Goal: Task Accomplishment & Management: Complete application form

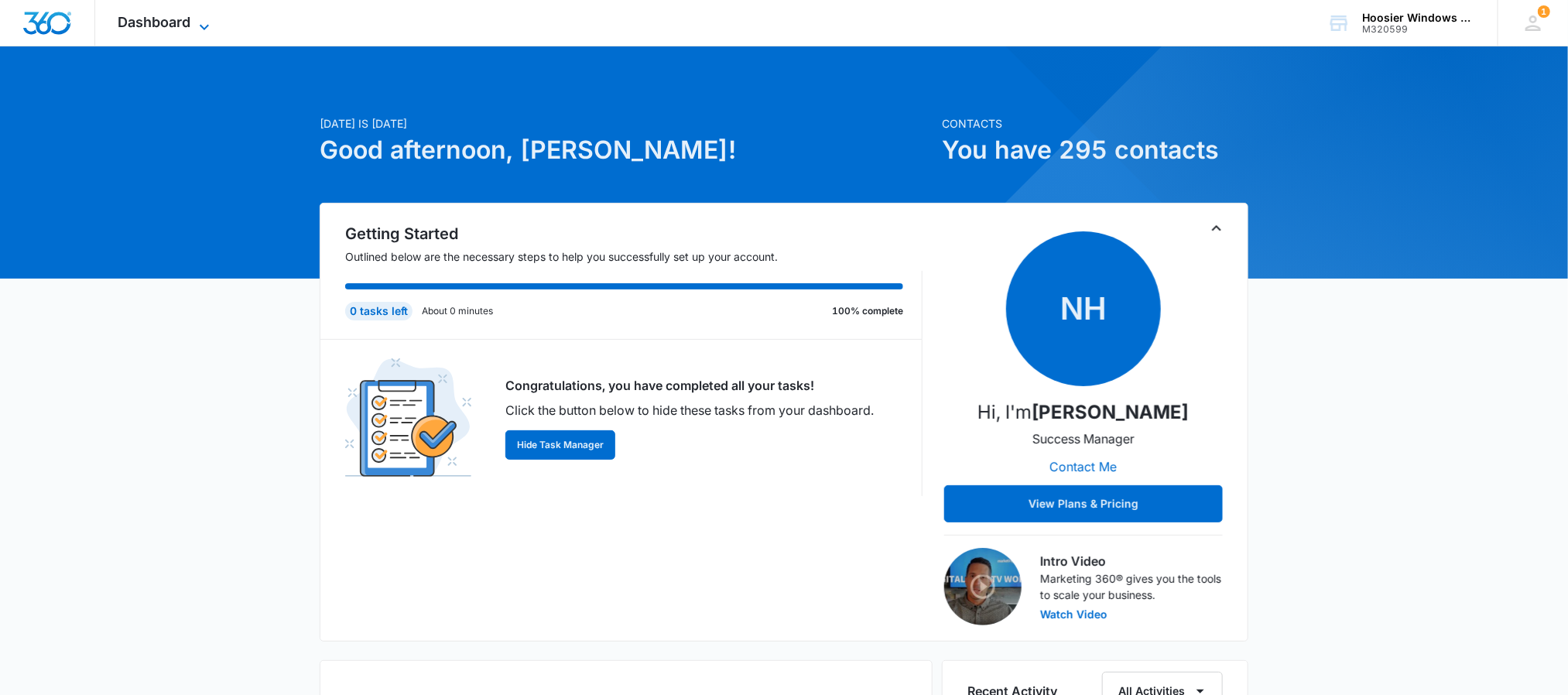
click at [198, 18] on icon at bounding box center [204, 27] width 19 height 19
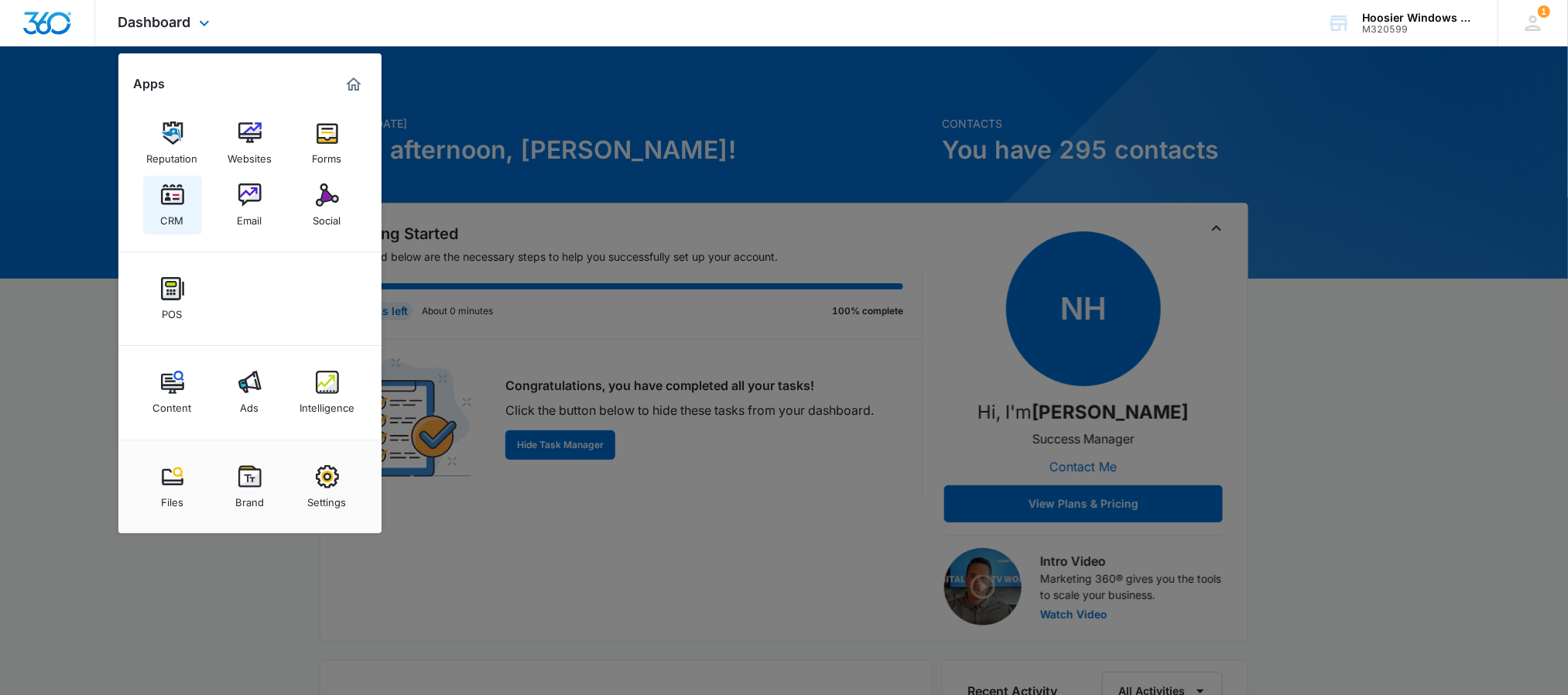
click at [166, 210] on div "CRM" at bounding box center [173, 217] width 24 height 20
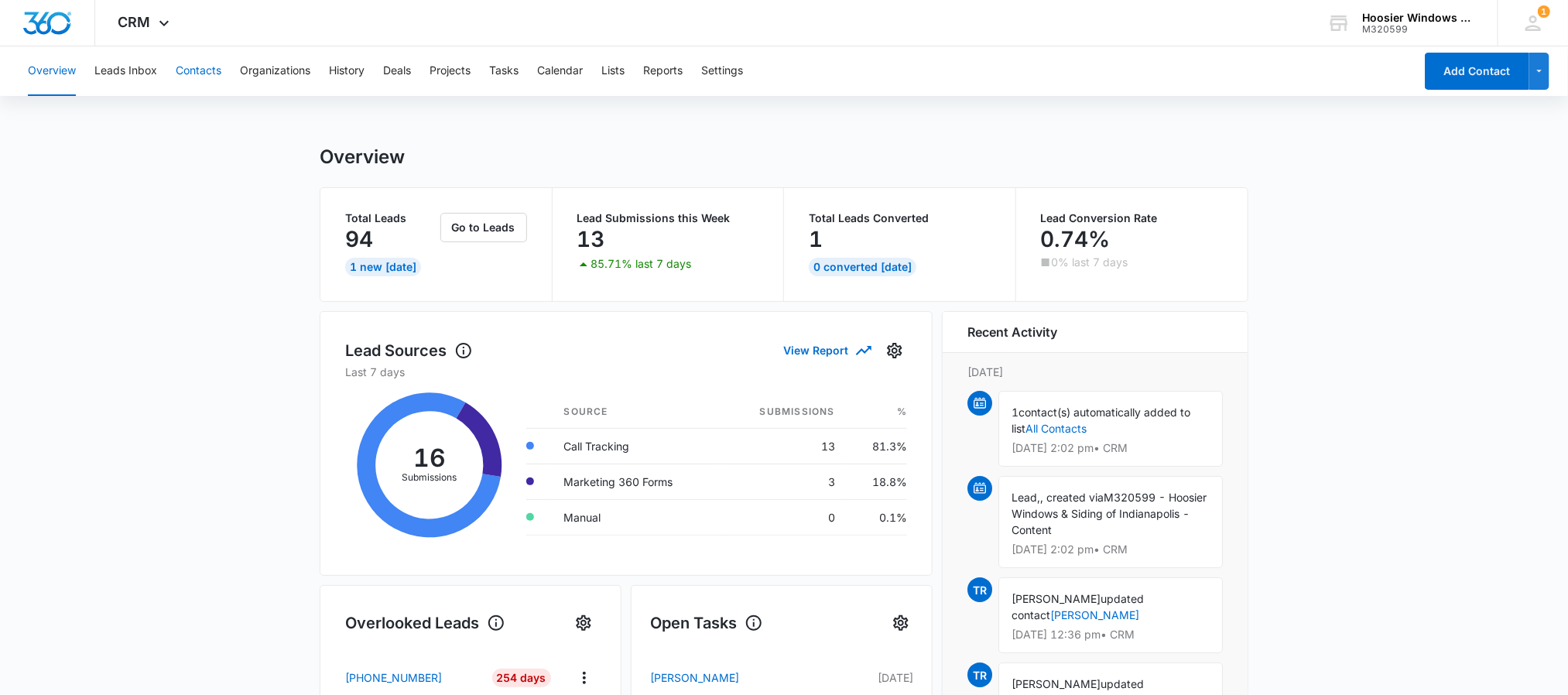
click at [206, 67] on button "Contacts" at bounding box center [199, 71] width 45 height 50
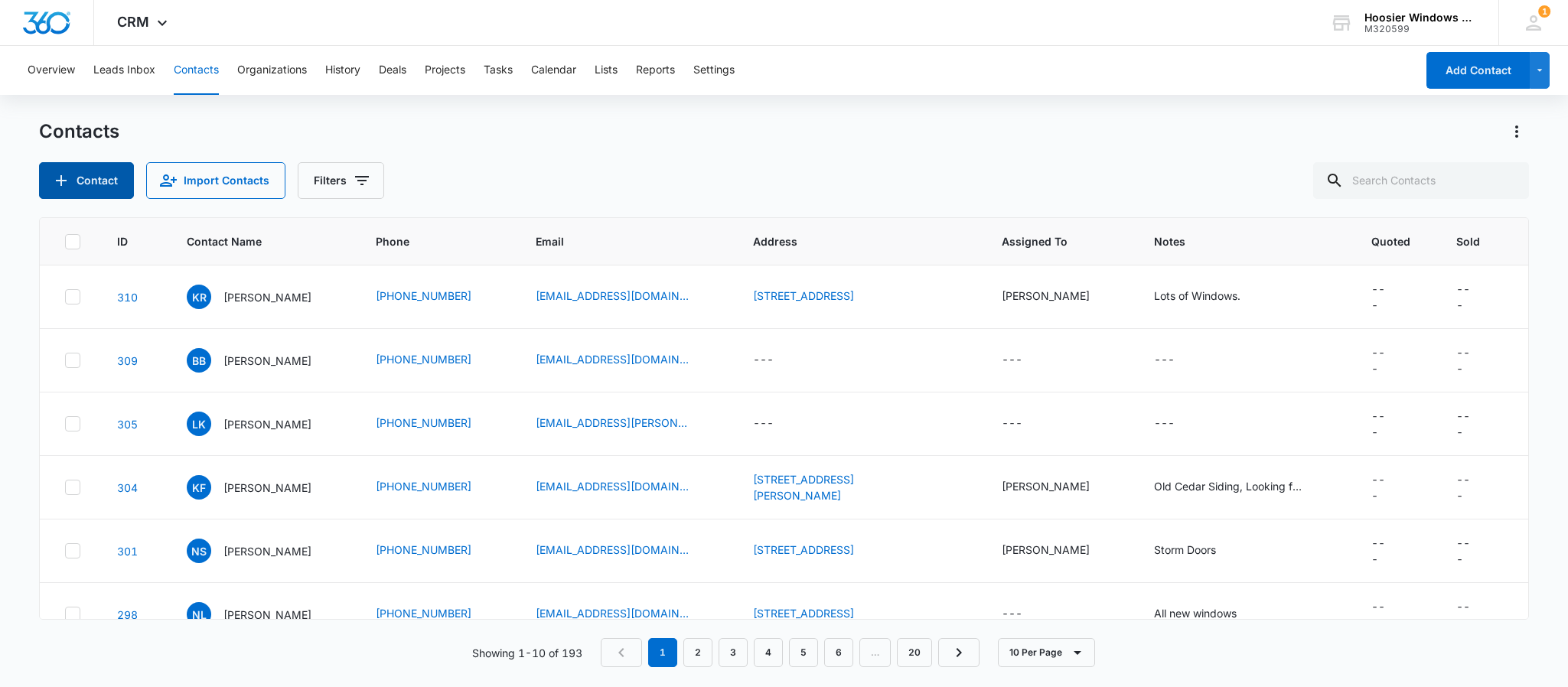
click at [72, 182] on button "Contact" at bounding box center [87, 181] width 95 height 37
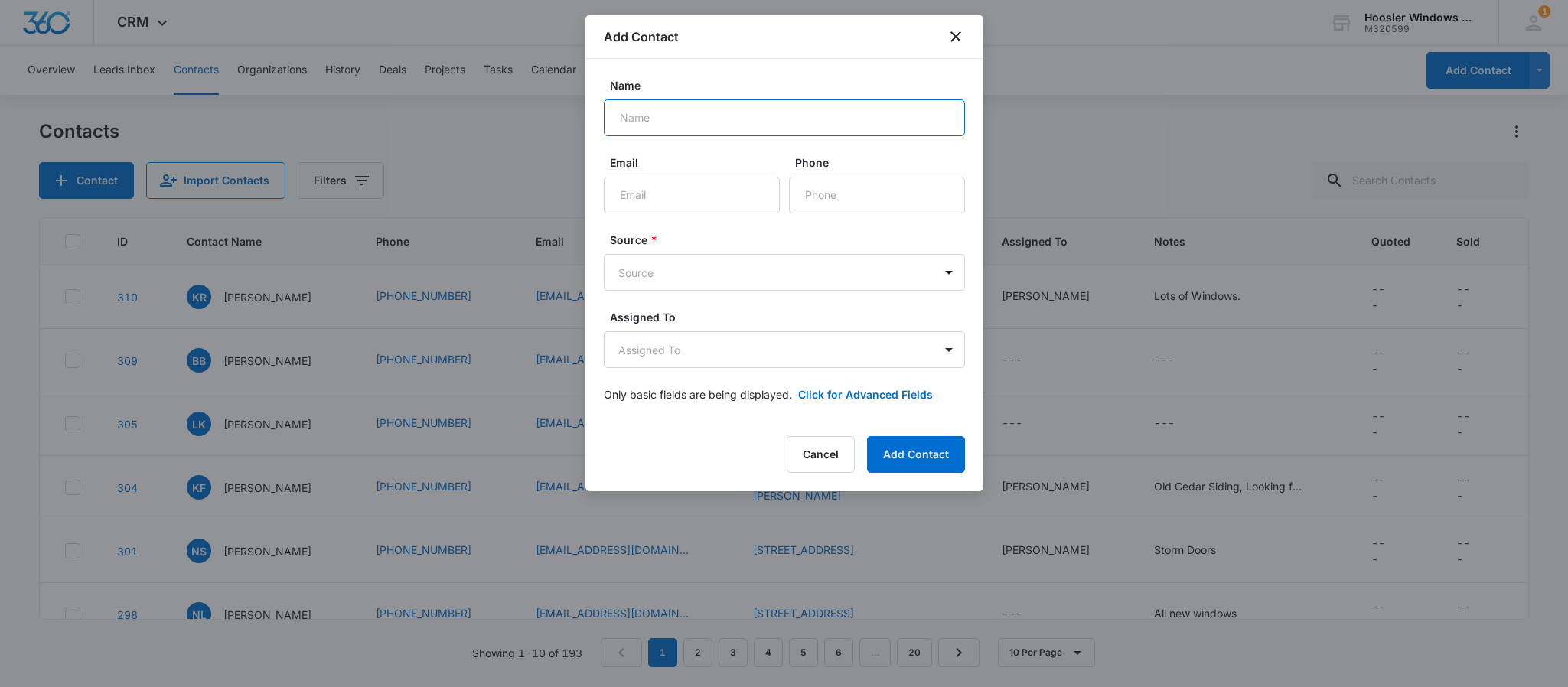
click at [728, 127] on input "Name" at bounding box center [785, 117] width 362 height 37
type input "Brooklyn B"
click at [639, 200] on input "Email" at bounding box center [692, 195] width 176 height 37
type input "bboat17@hotmail.com"
click at [815, 188] on input "Phone" at bounding box center [876, 195] width 176 height 37
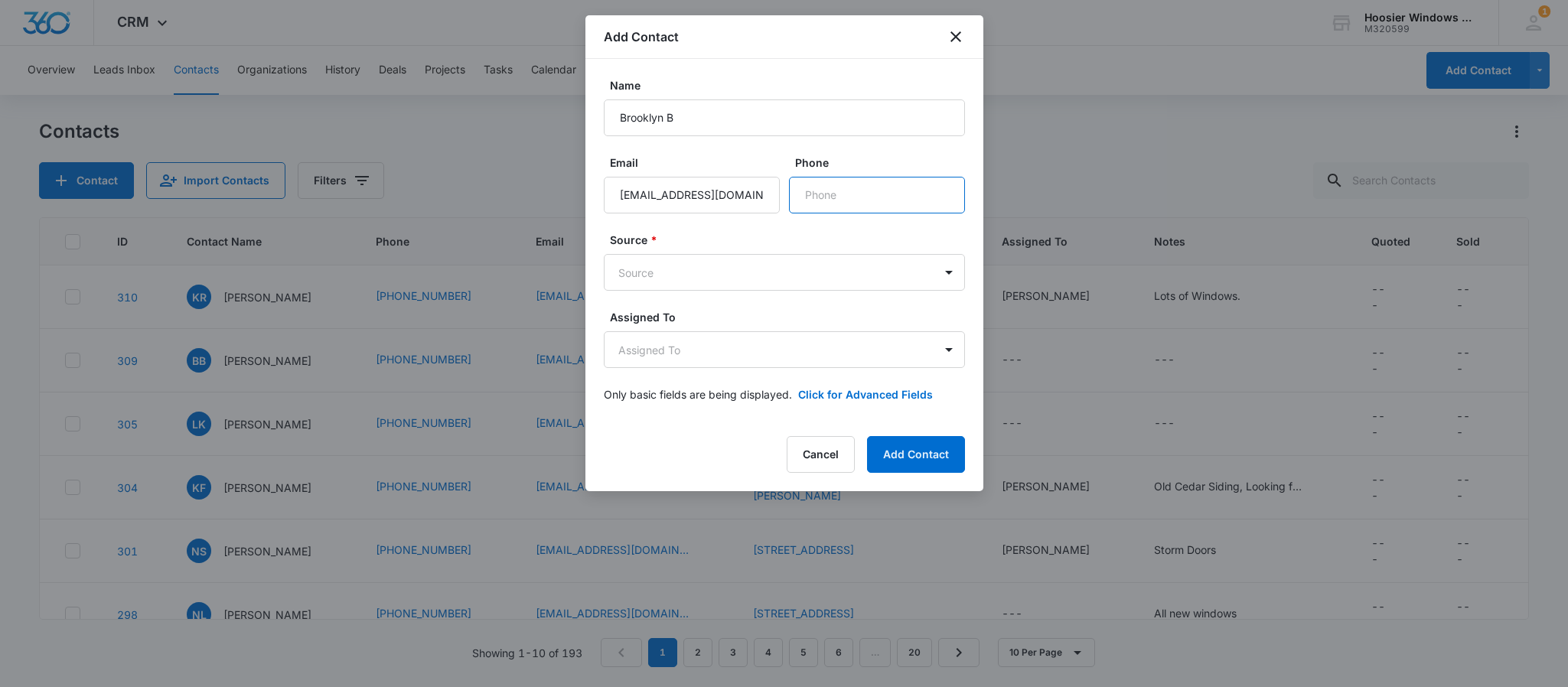
click at [962, 202] on input "Phone" at bounding box center [876, 195] width 176 height 37
type input "(260) 775-9990"
click at [813, 266] on body "CRM Apps Reputation Websites Forms CRM Email Social POS Content Ads Intelligenc…" at bounding box center [784, 343] width 1568 height 687
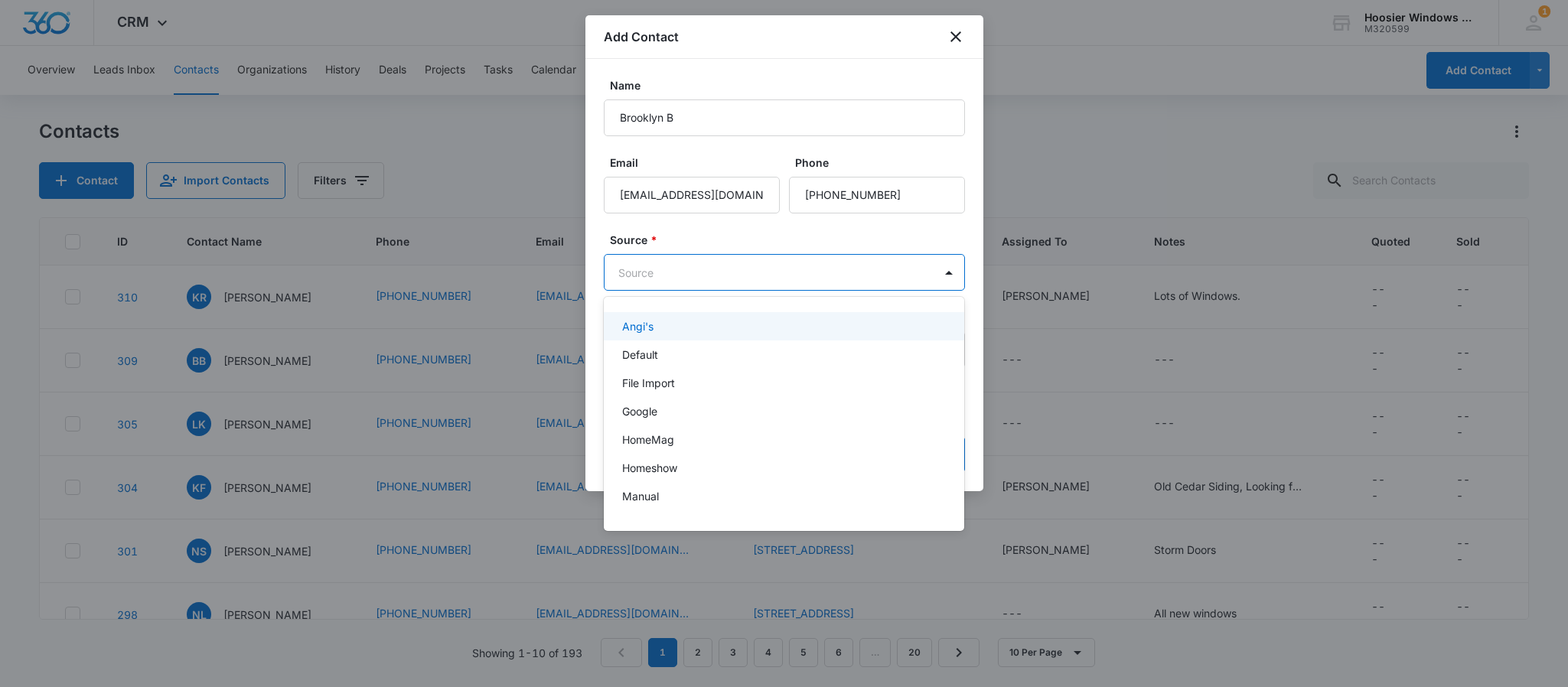
drag, startPoint x: 681, startPoint y: 421, endPoint x: 669, endPoint y: 328, distance: 93.8
click at [669, 328] on div "Angi's Default File Import Google HomeMag Homeshow Manual Mobile App Create" at bounding box center [785, 414] width 362 height 210
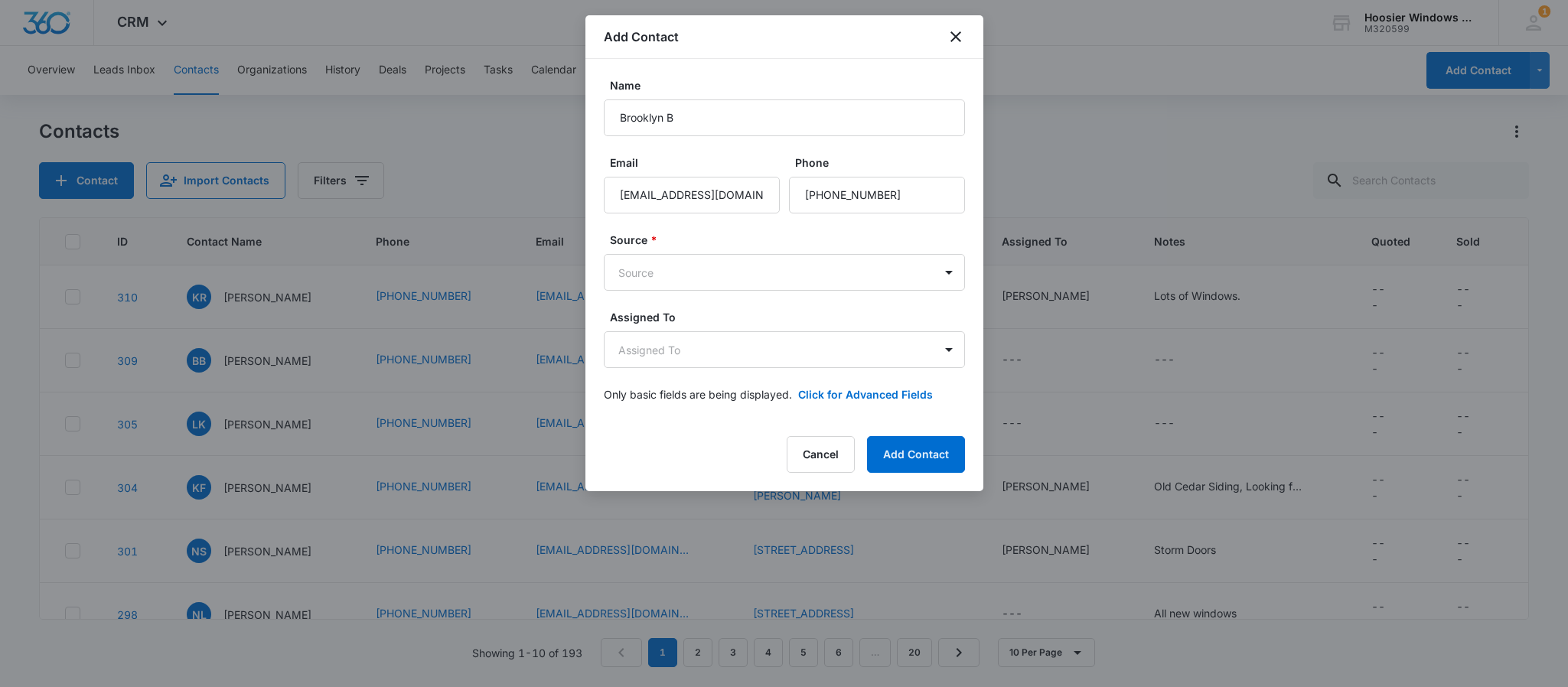
click at [641, 280] on body "CRM Apps Reputation Websites Forms CRM Email Social POS Content Ads Intelligenc…" at bounding box center [784, 343] width 1568 height 687
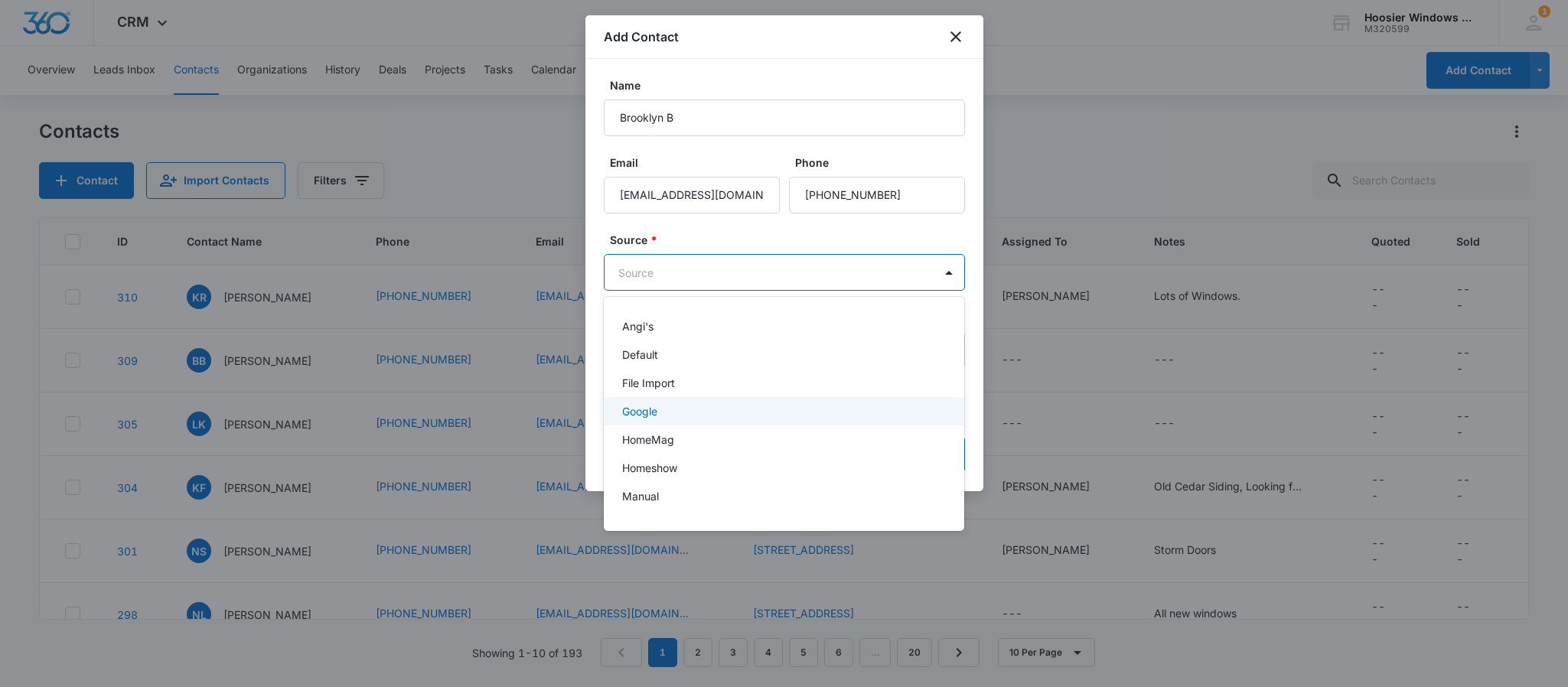
click at [668, 416] on div "Google" at bounding box center [783, 411] width 322 height 16
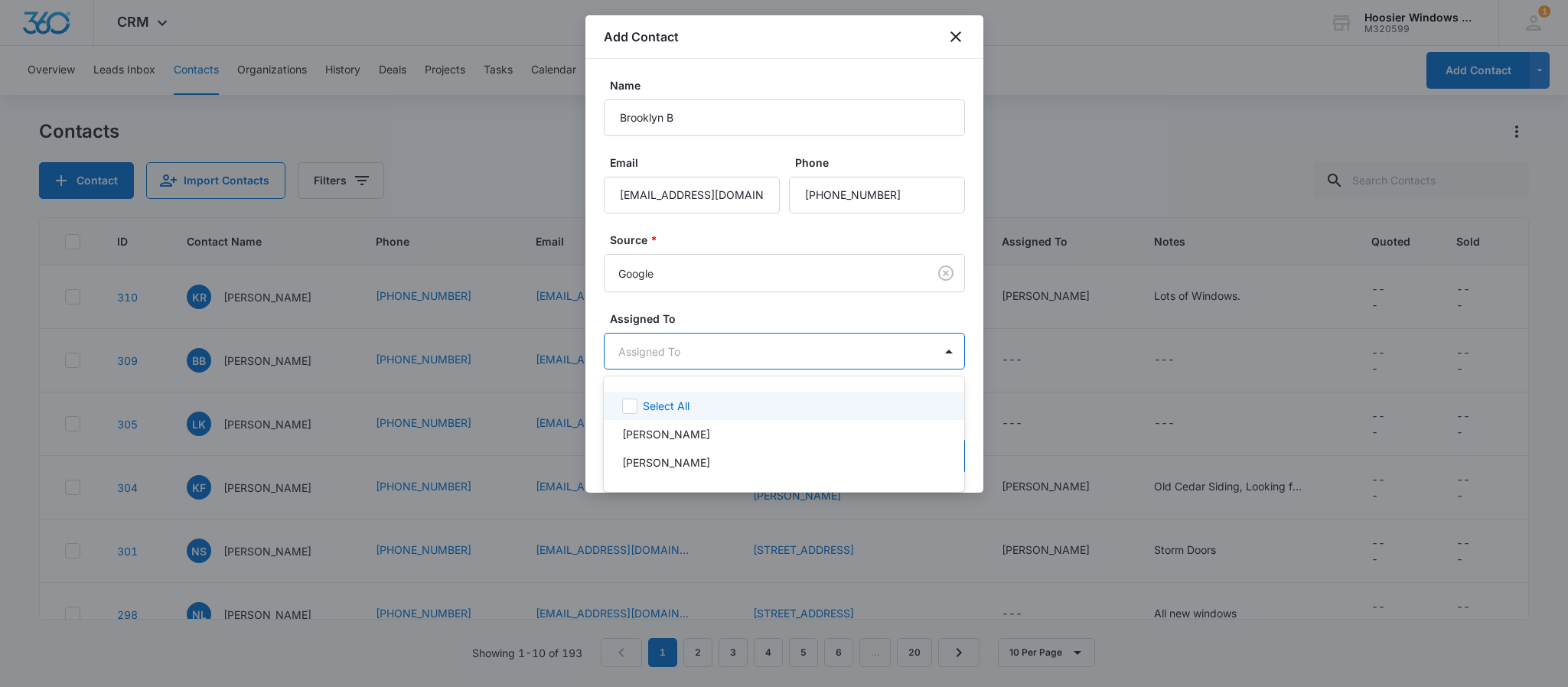
click at [726, 338] on body "CRM Apps Reputation Websites Forms CRM Email Social POS Content Ads Intelligenc…" at bounding box center [784, 343] width 1568 height 687
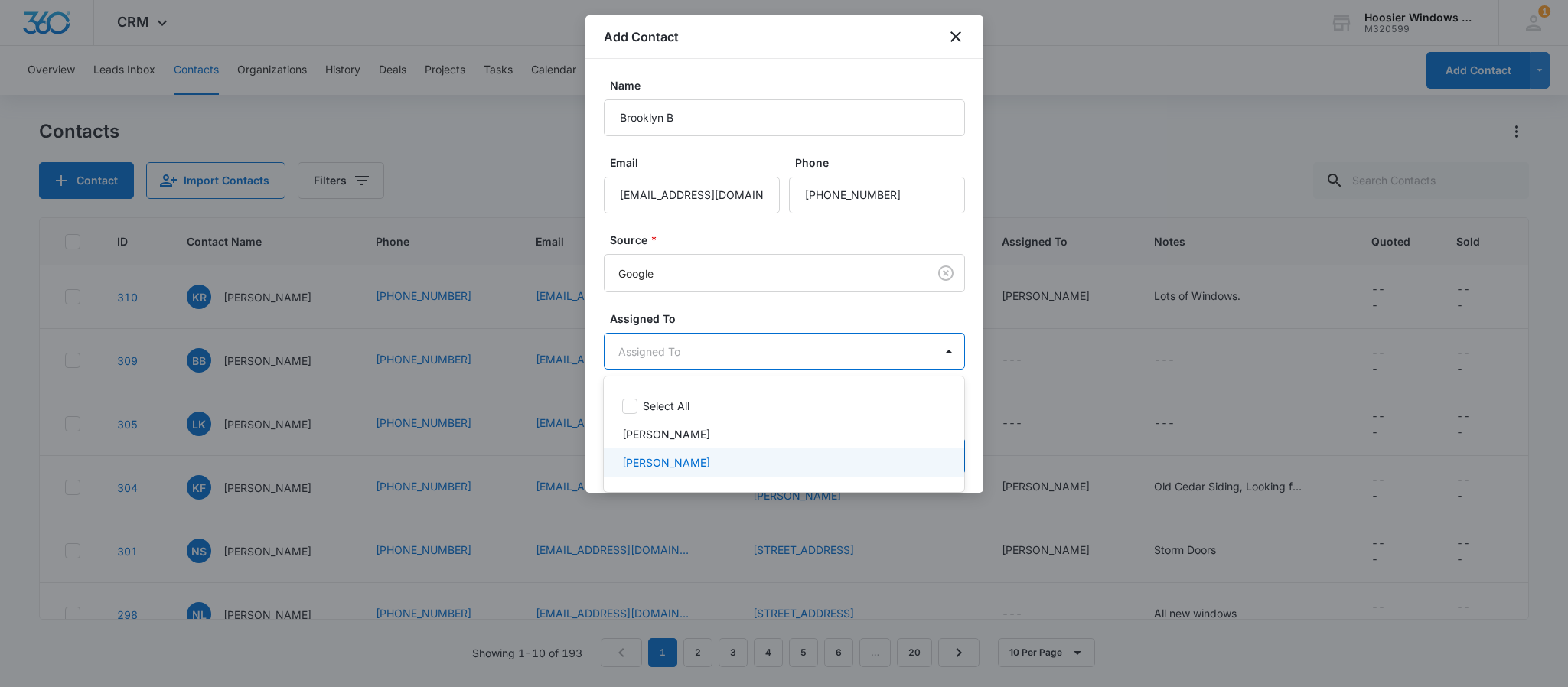
click at [667, 475] on div "Sam Richards" at bounding box center [785, 462] width 362 height 28
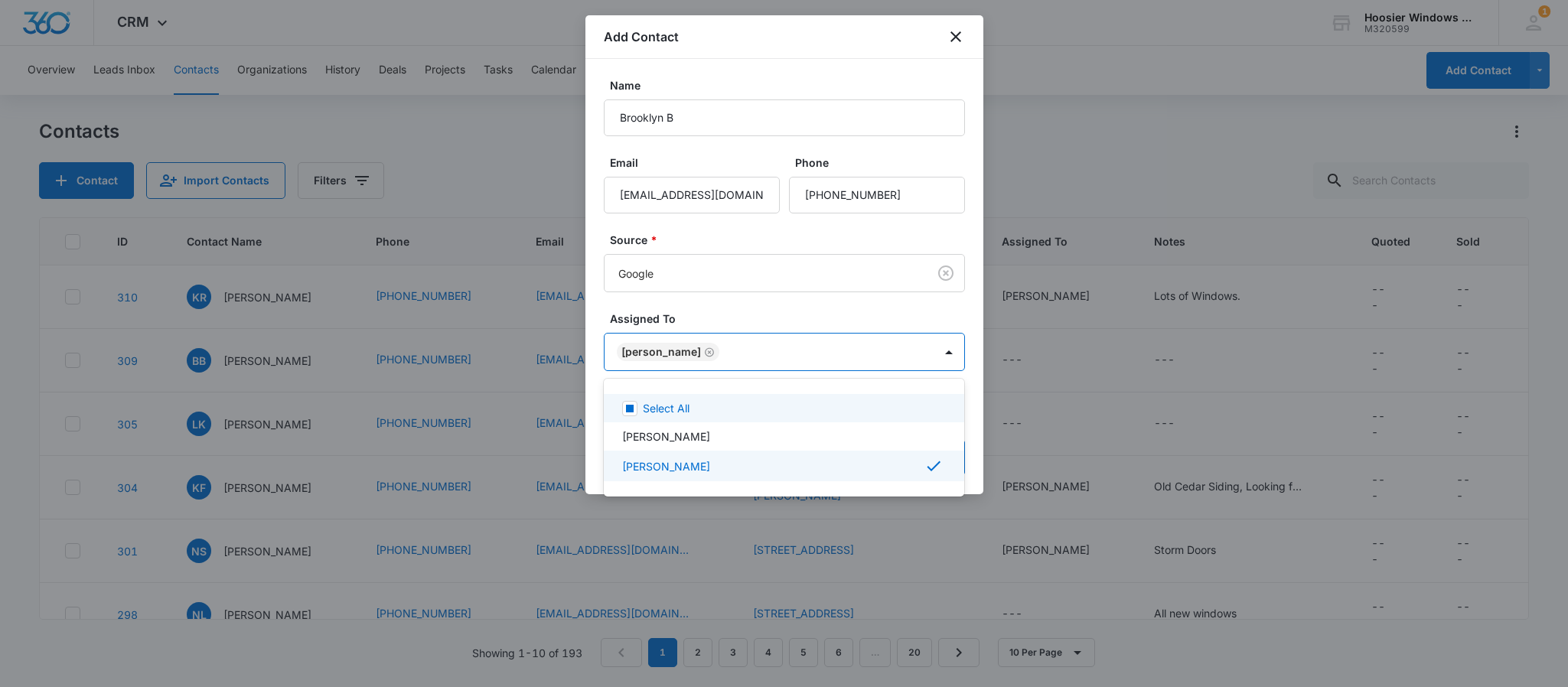
click at [843, 313] on div at bounding box center [784, 343] width 1568 height 687
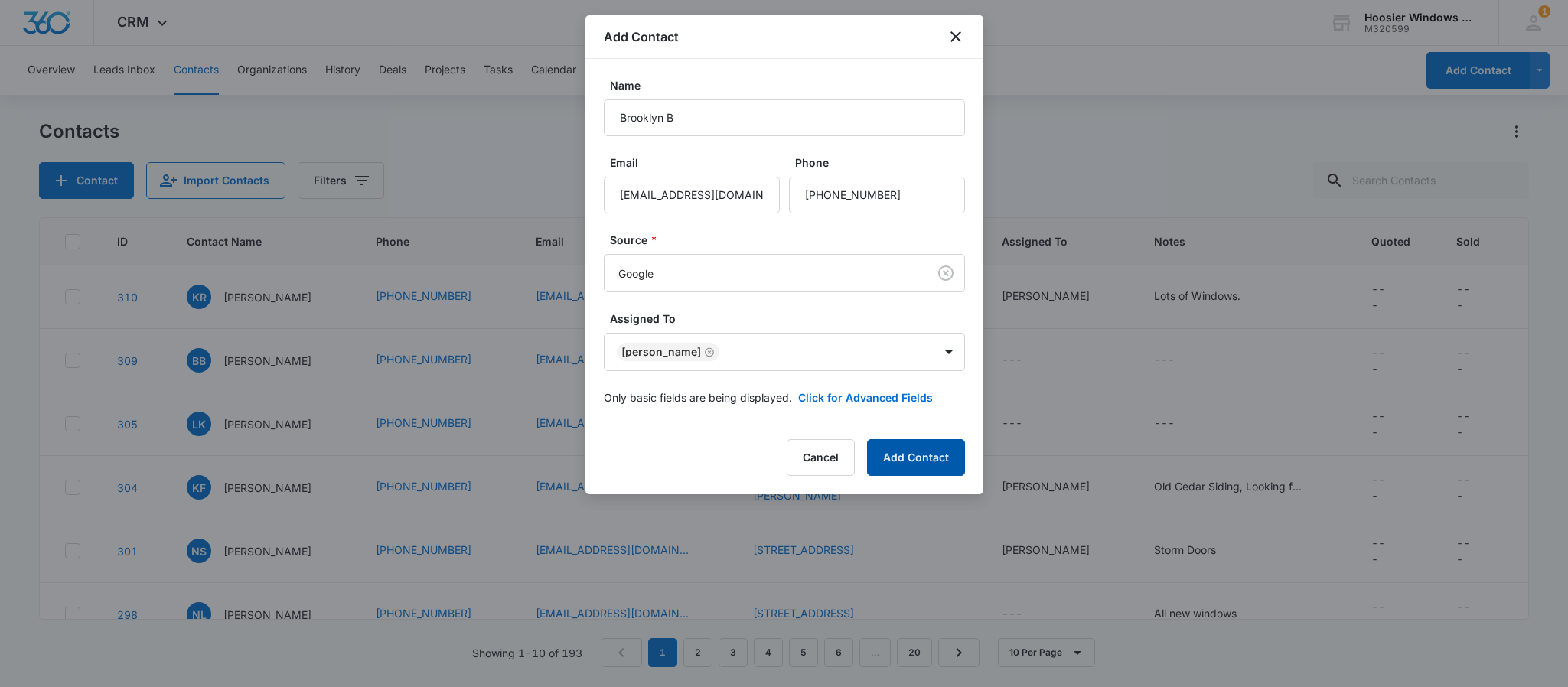
click at [921, 468] on button "Add Contact" at bounding box center [916, 457] width 98 height 37
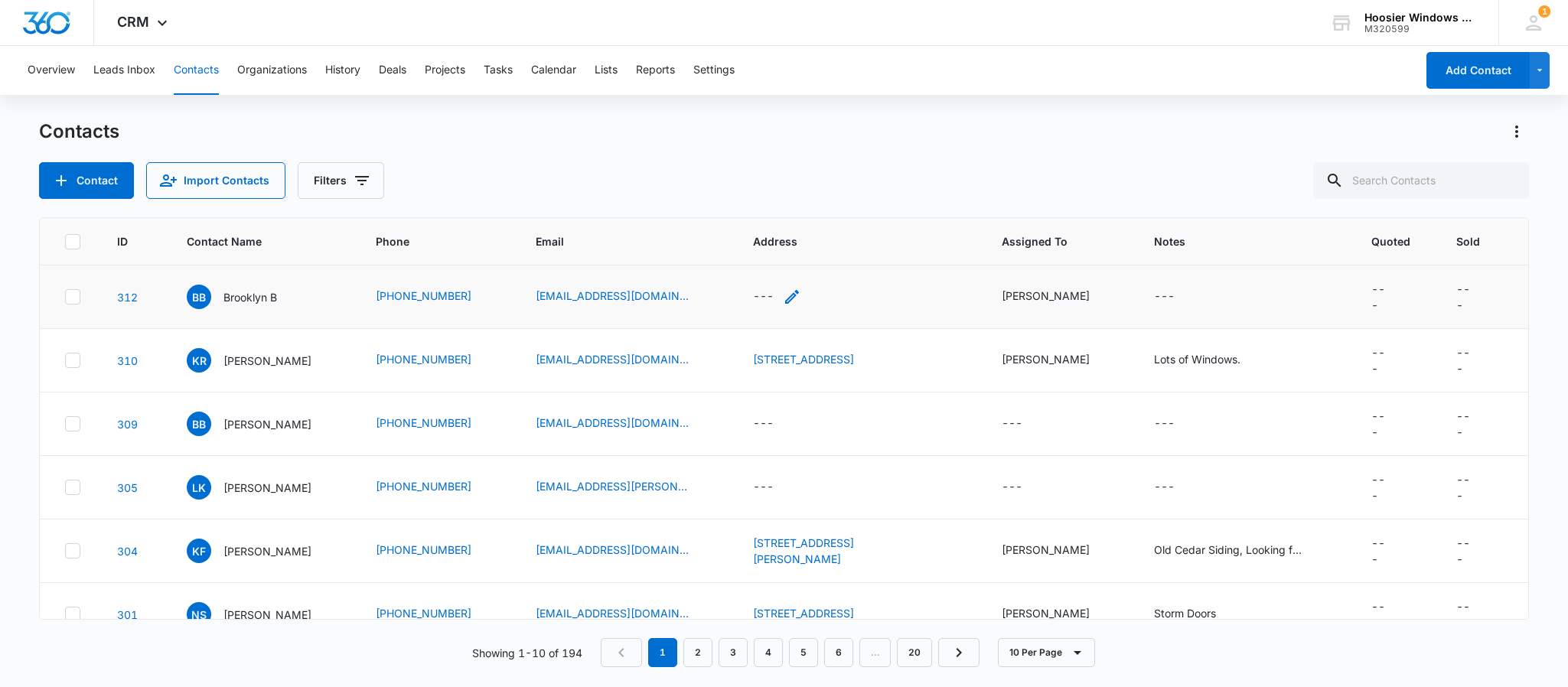
click at [757, 296] on div "---" at bounding box center [763, 296] width 21 height 18
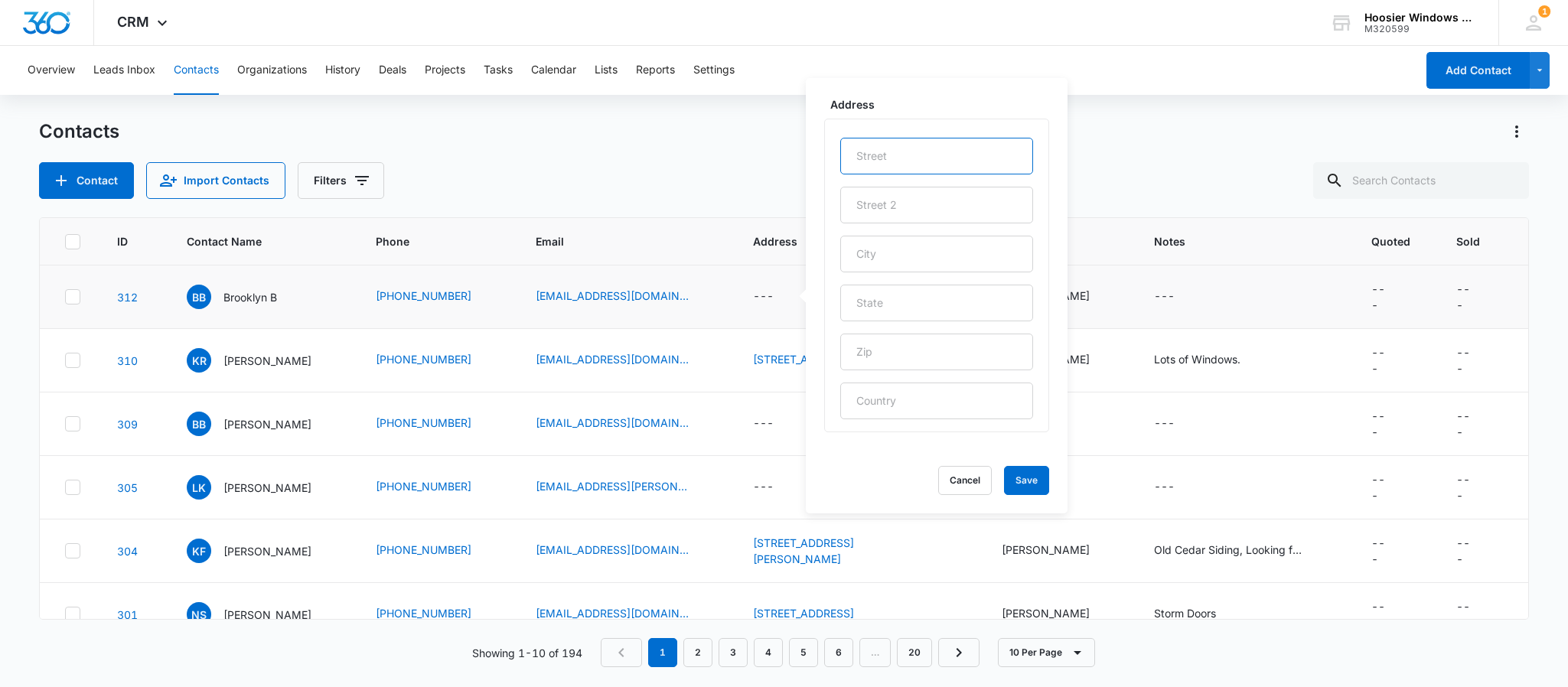
click at [945, 156] on input "text" at bounding box center [936, 156] width 192 height 37
type input "4016 N Emerson Ave"
click at [876, 250] on input "text" at bounding box center [936, 254] width 192 height 37
type input "Indianapolis"
click at [884, 292] on input "text" at bounding box center [936, 303] width 192 height 37
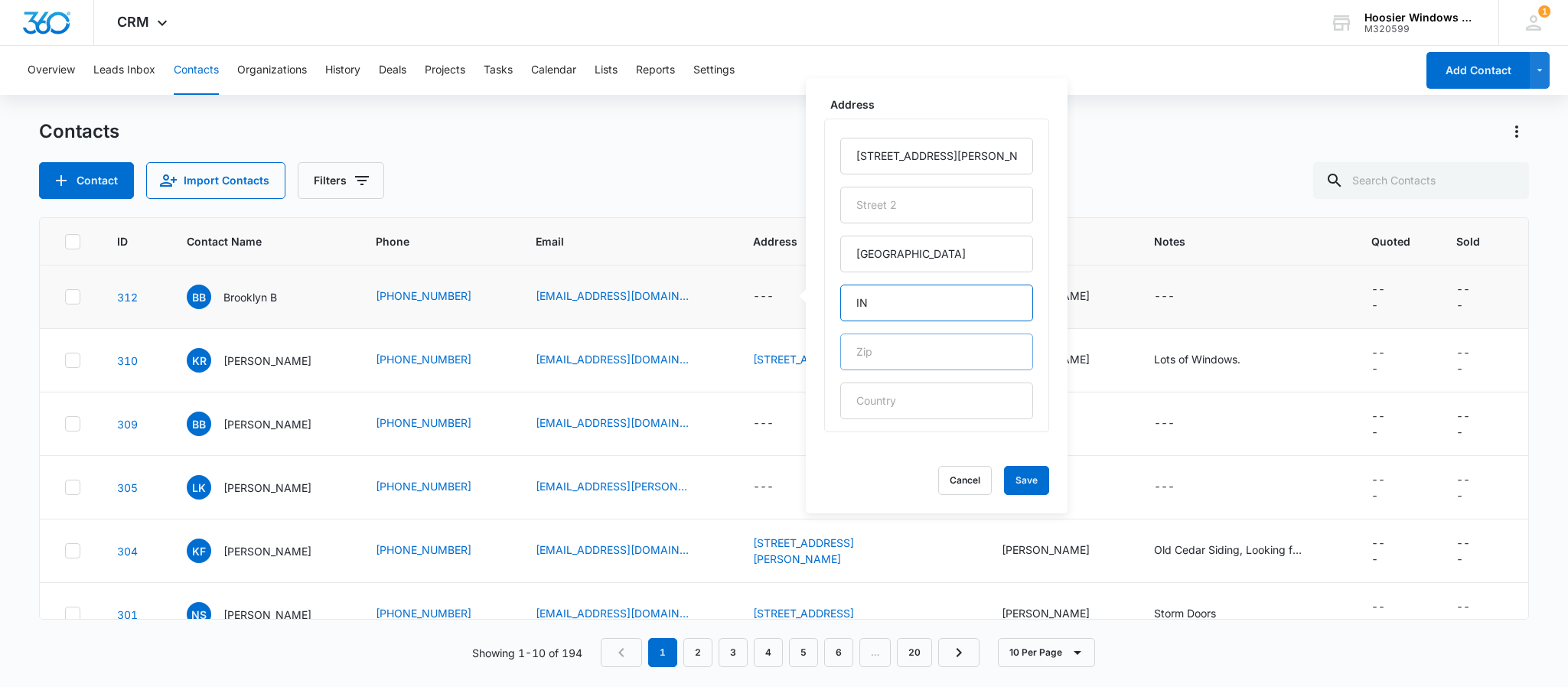
type input "IN"
click at [894, 352] on input "text" at bounding box center [936, 351] width 192 height 37
type input "46226"
drag, startPoint x: 991, startPoint y: 156, endPoint x: 856, endPoint y: 156, distance: 135.0
click at [856, 156] on input "4016 N Emerson Ave" at bounding box center [936, 156] width 192 height 37
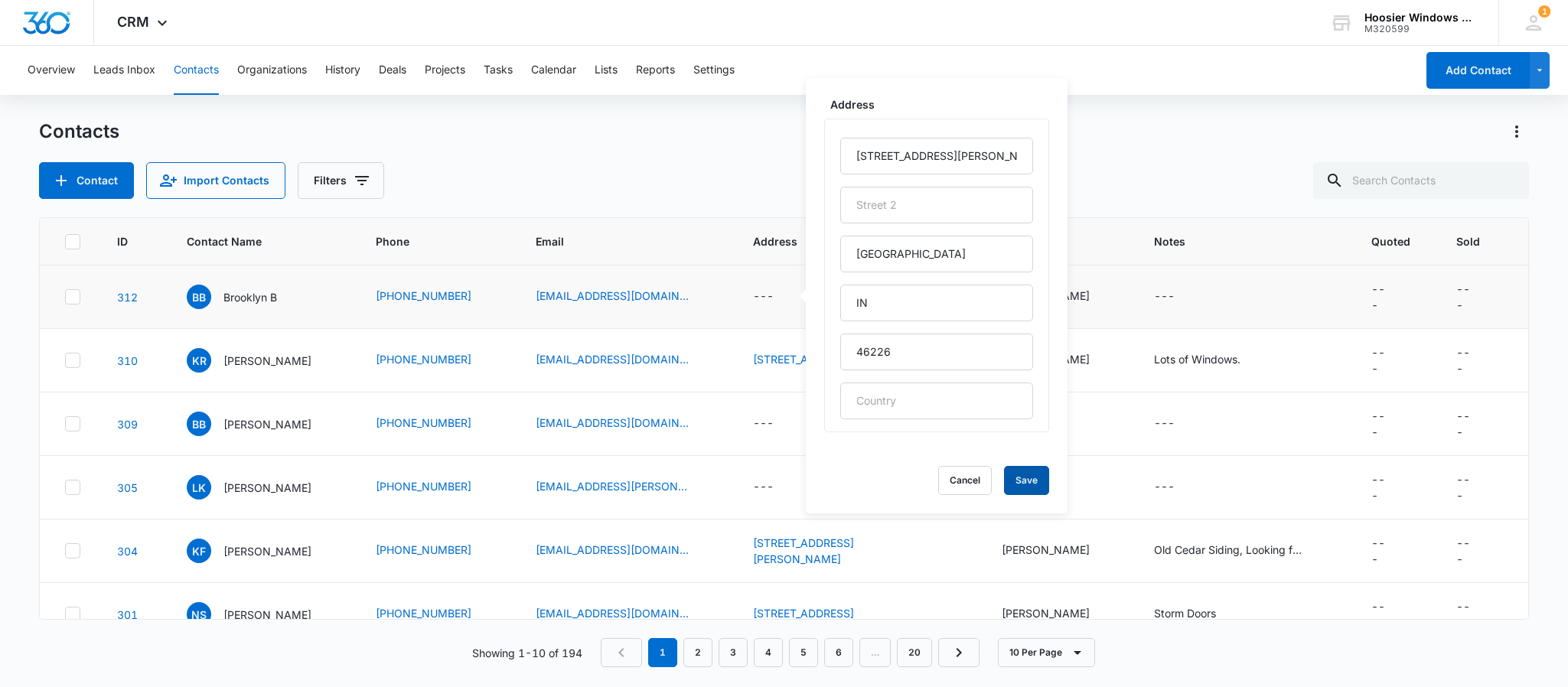
click at [1008, 484] on button "Save" at bounding box center [1026, 480] width 45 height 29
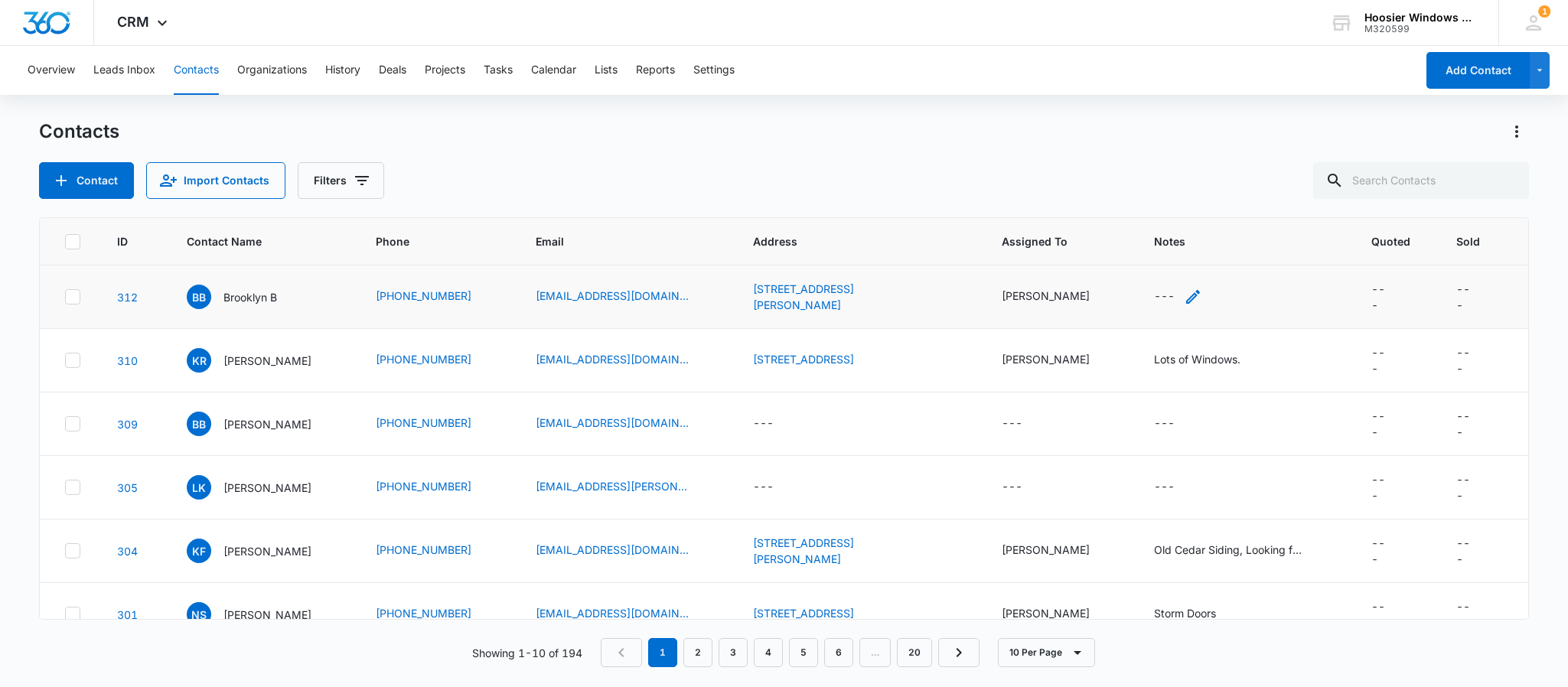
click at [1154, 296] on div "---" at bounding box center [1164, 296] width 21 height 18
click at [1170, 165] on textarea "Notes" at bounding box center [1174, 174] width 182 height 87
type textarea "5 Windows"
click at [1226, 246] on button "Save" at bounding box center [1241, 247] width 45 height 29
click at [232, 296] on p "Brooklyn B" at bounding box center [250, 296] width 53 height 16
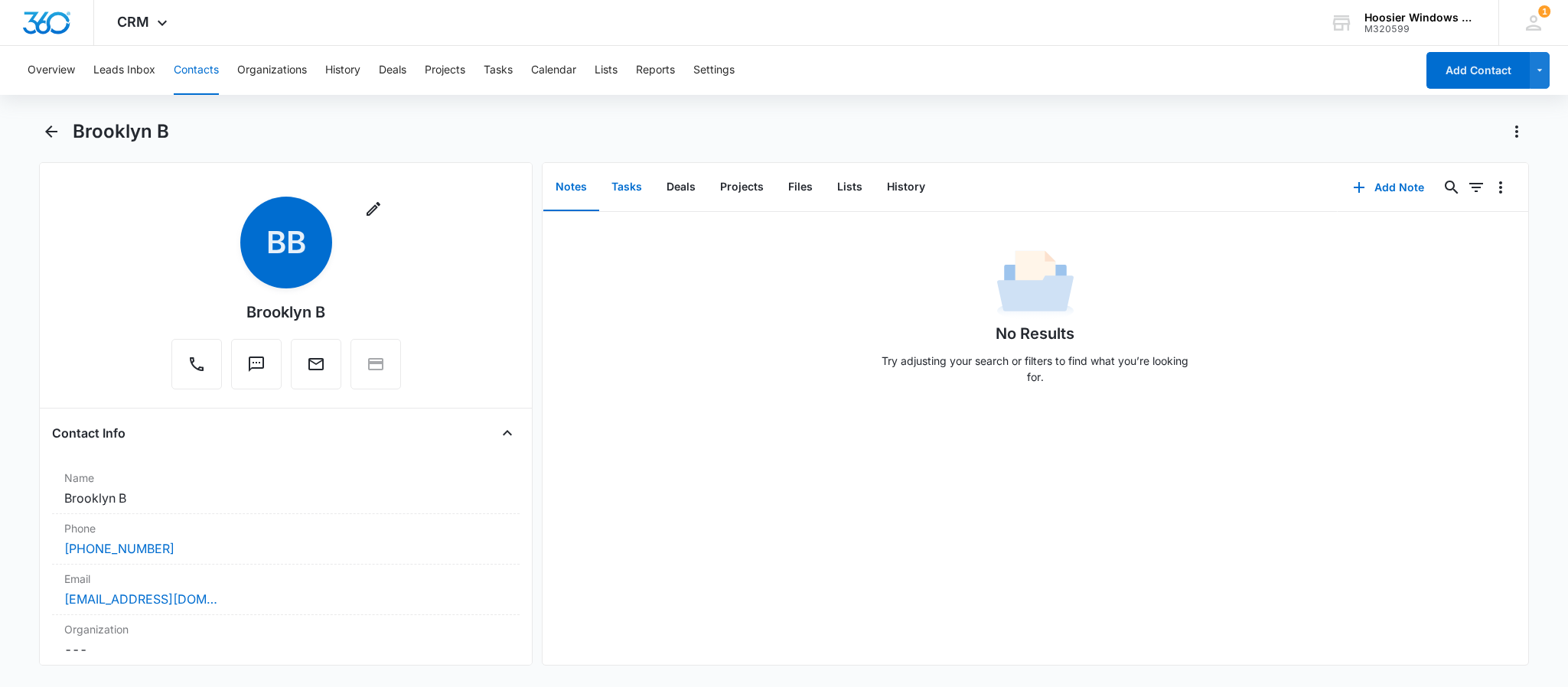
click at [625, 184] on button "Tasks" at bounding box center [627, 187] width 55 height 47
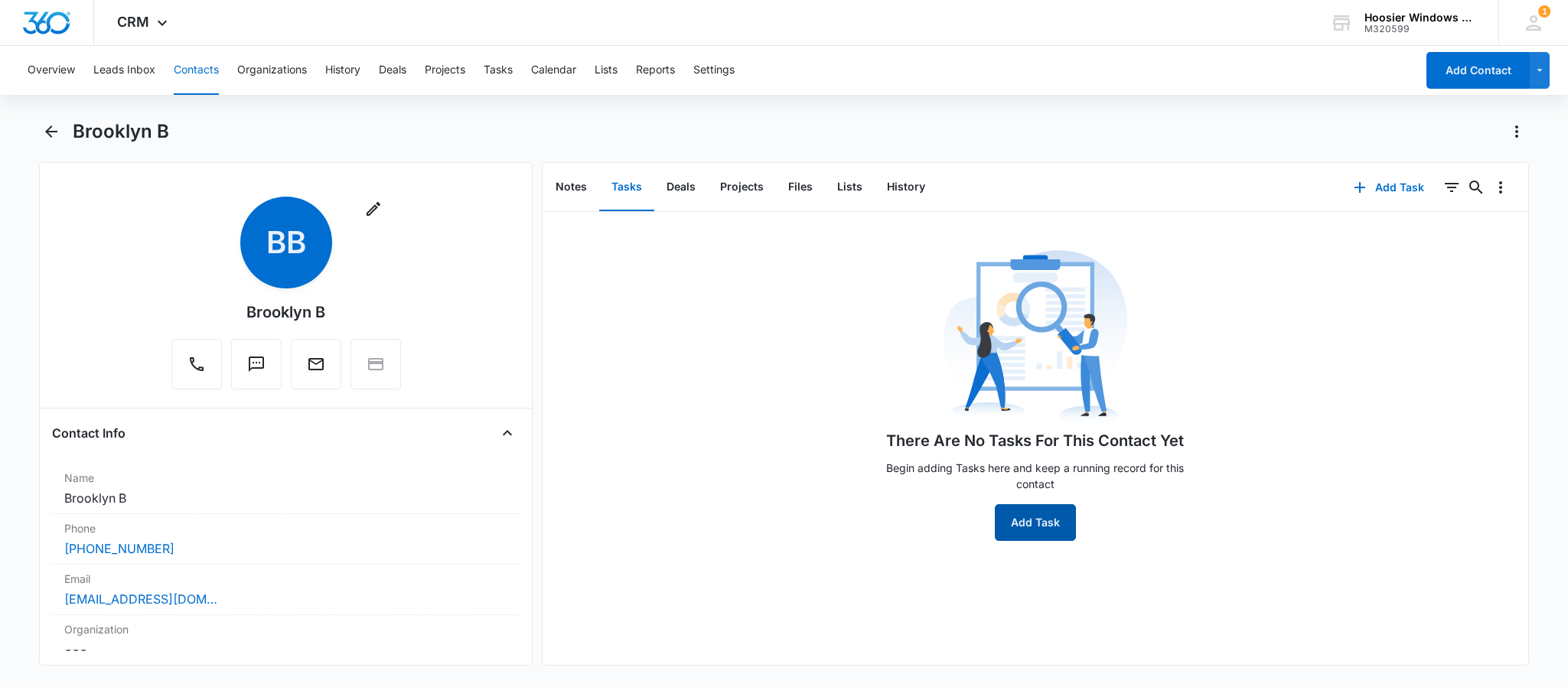
click at [999, 521] on button "Add Task" at bounding box center [1035, 522] width 81 height 37
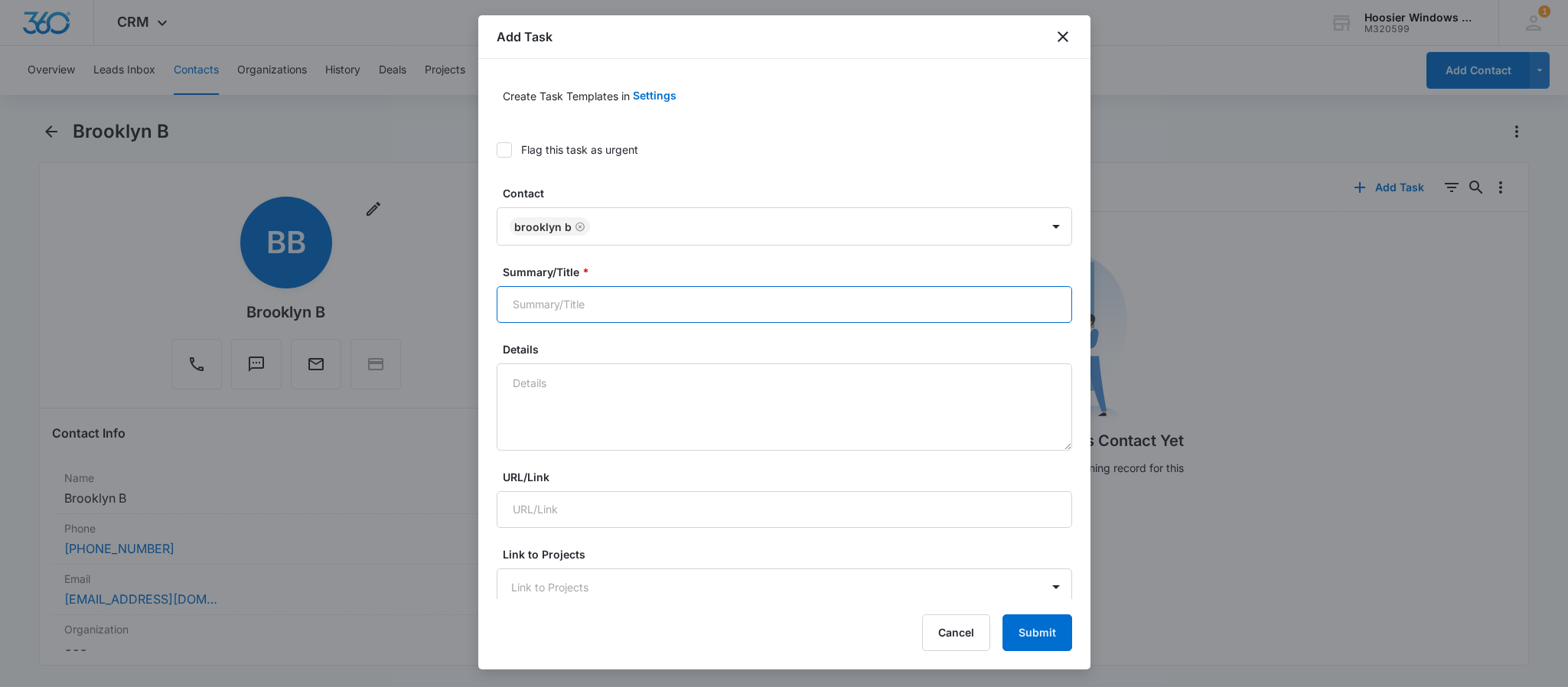
click at [572, 312] on input "Summary/Title *" at bounding box center [784, 305] width 576 height 37
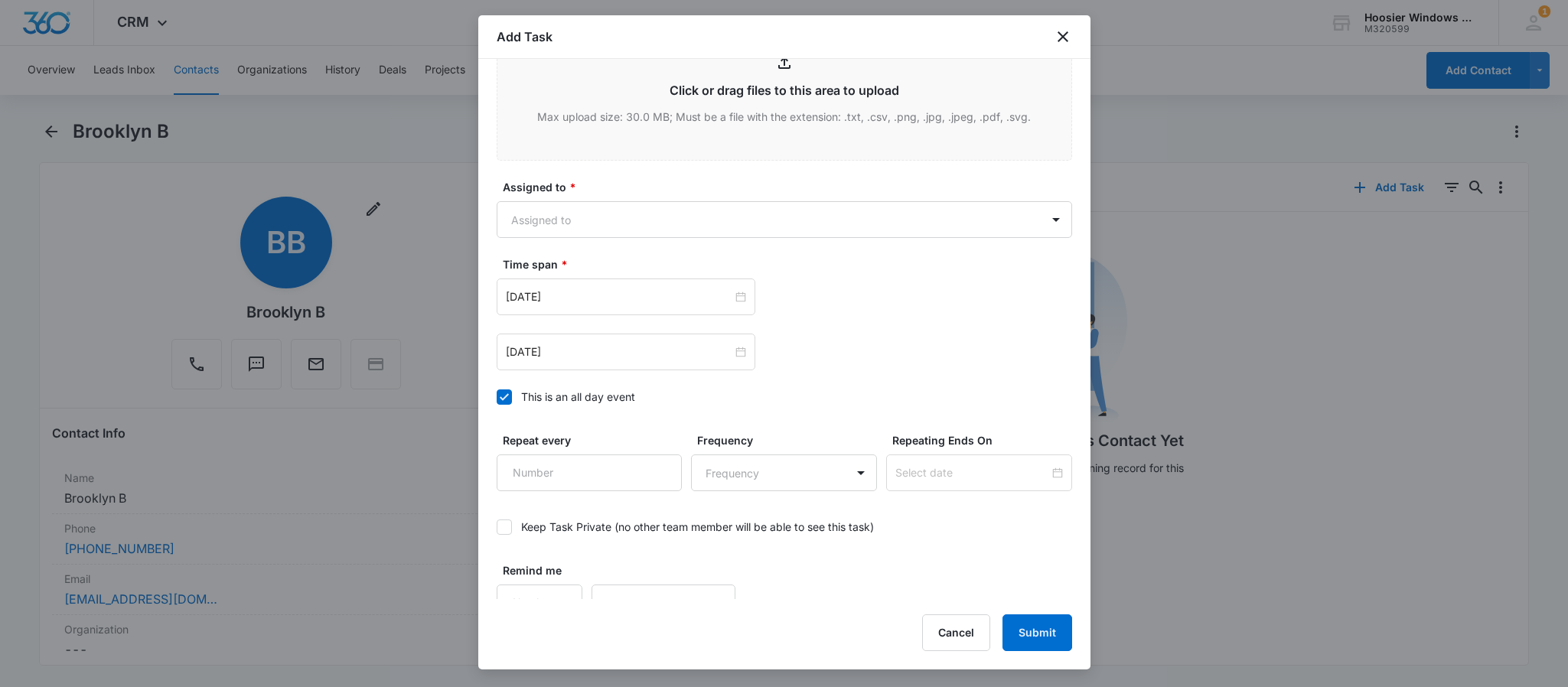
scroll to position [793, 0]
type input "Brooklyn B"
click at [505, 389] on div at bounding box center [504, 396] width 15 height 15
click at [497, 396] on input "This is an all day event" at bounding box center [497, 396] width 0 height 0
type input "Oct 13, 2025"
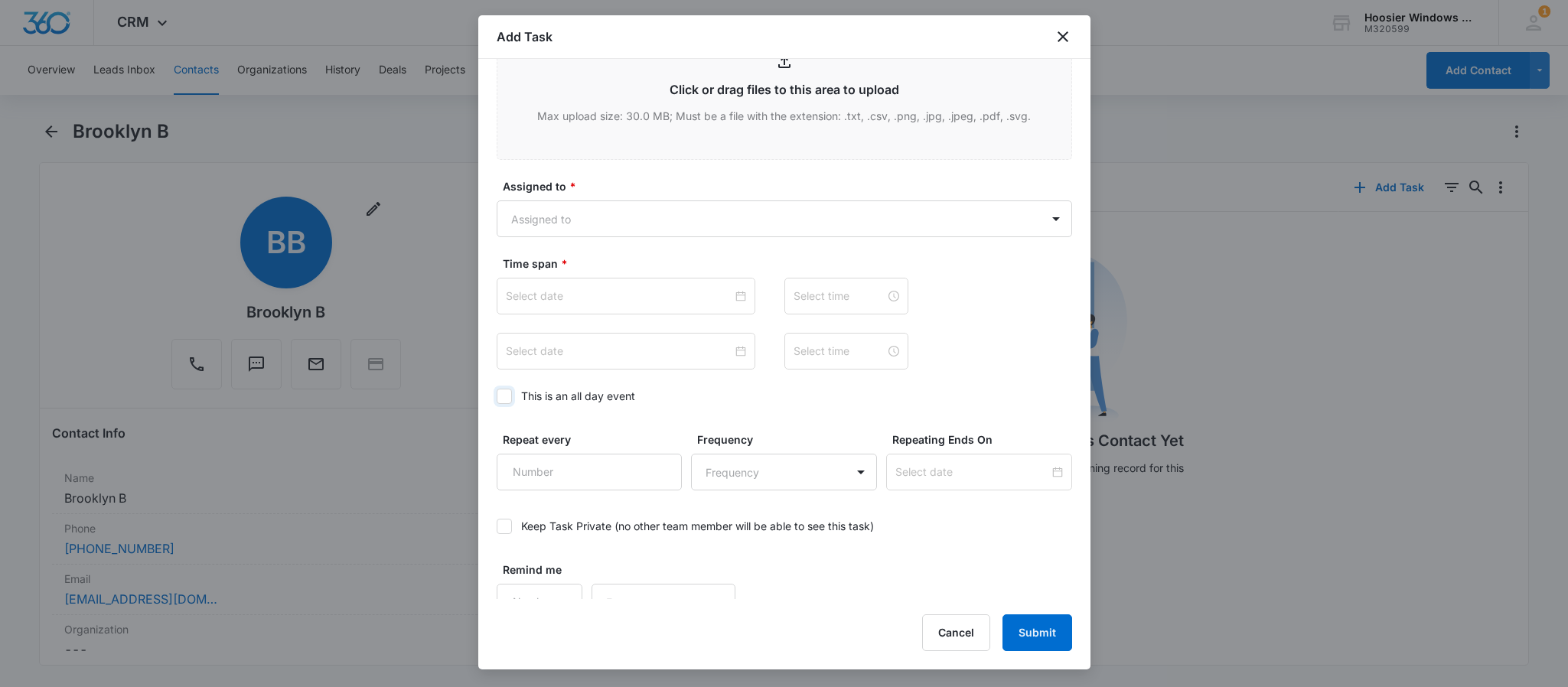
type input "12:00 am"
type input "Oct 13, 2025"
type input "12:00 am"
click at [627, 234] on body "CRM Apps Reputation Websites Forms CRM Email Social POS Content Ads Intelligenc…" at bounding box center [784, 343] width 1568 height 687
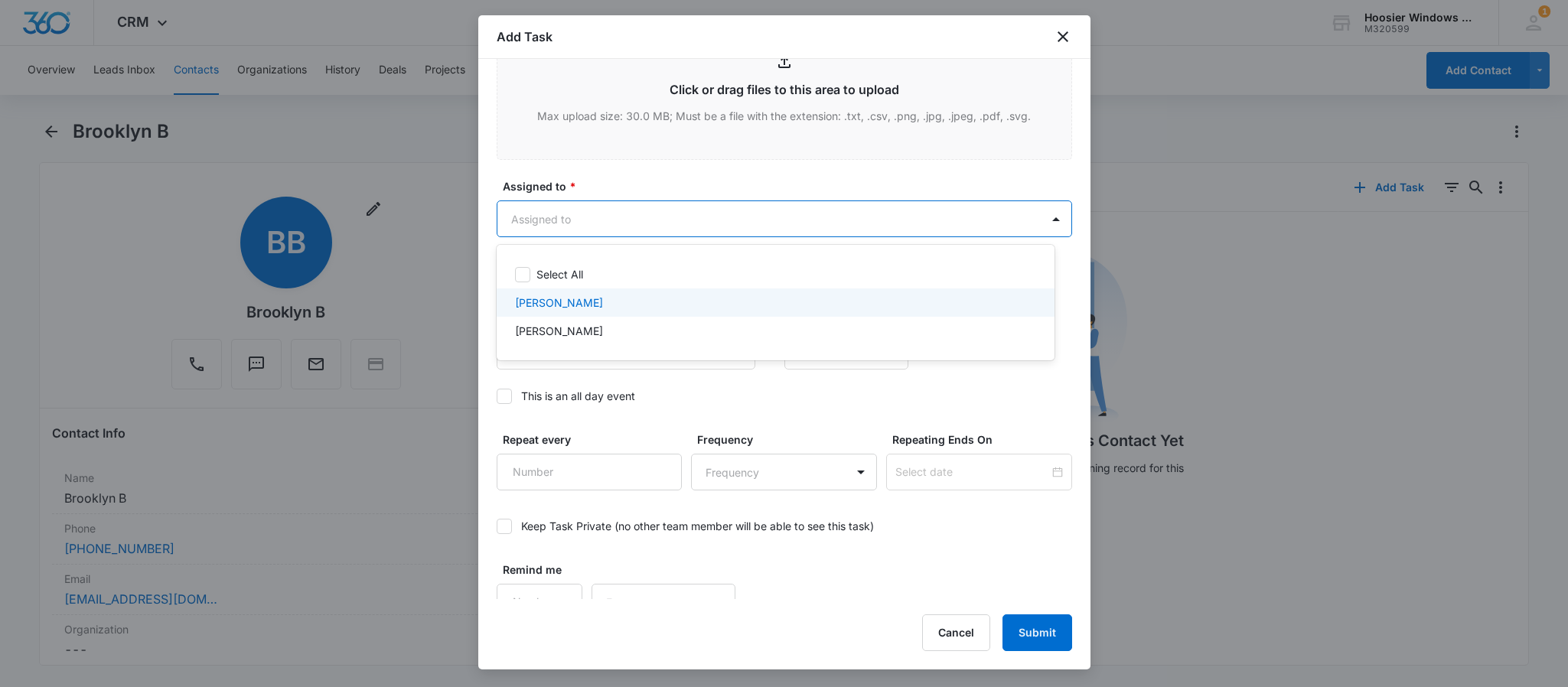
click at [553, 312] on div "Sam Richards" at bounding box center [776, 302] width 558 height 28
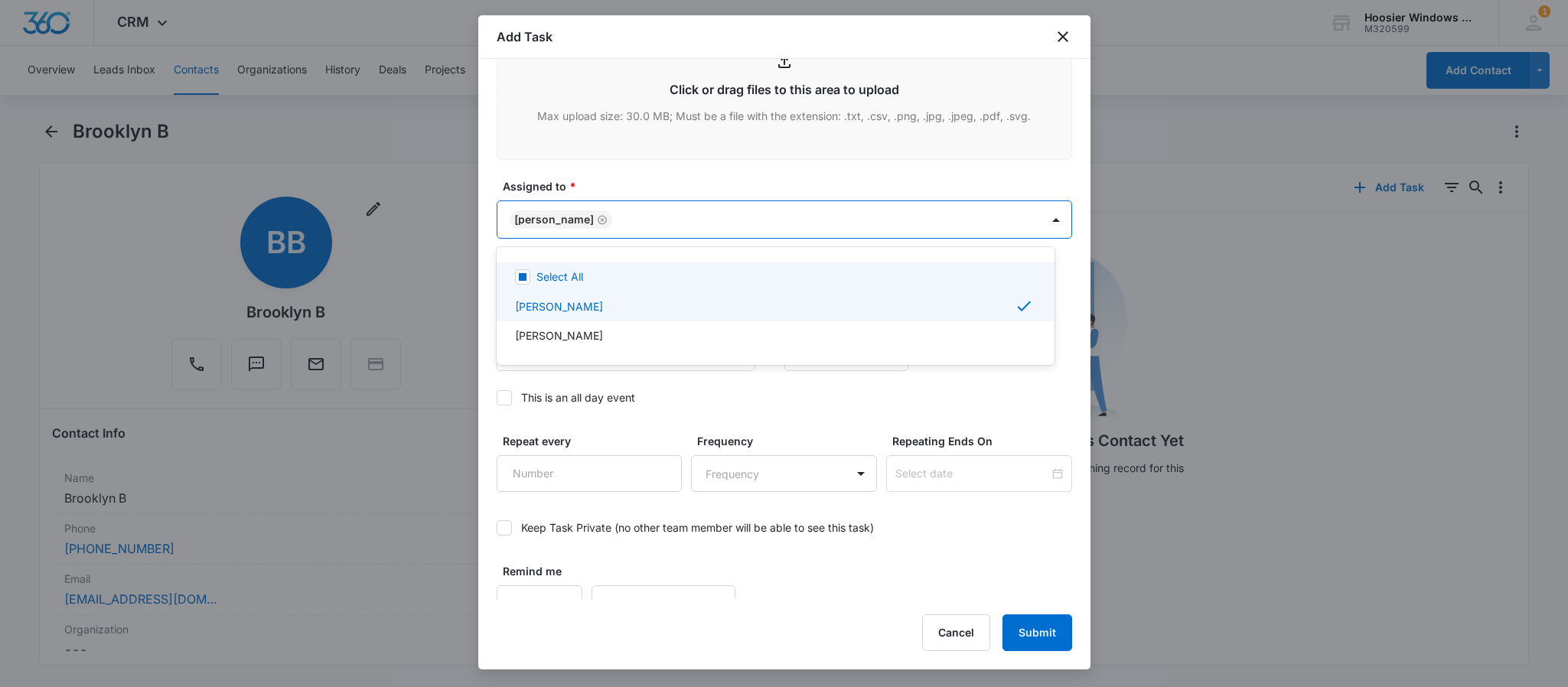
click at [712, 192] on div at bounding box center [784, 343] width 1568 height 687
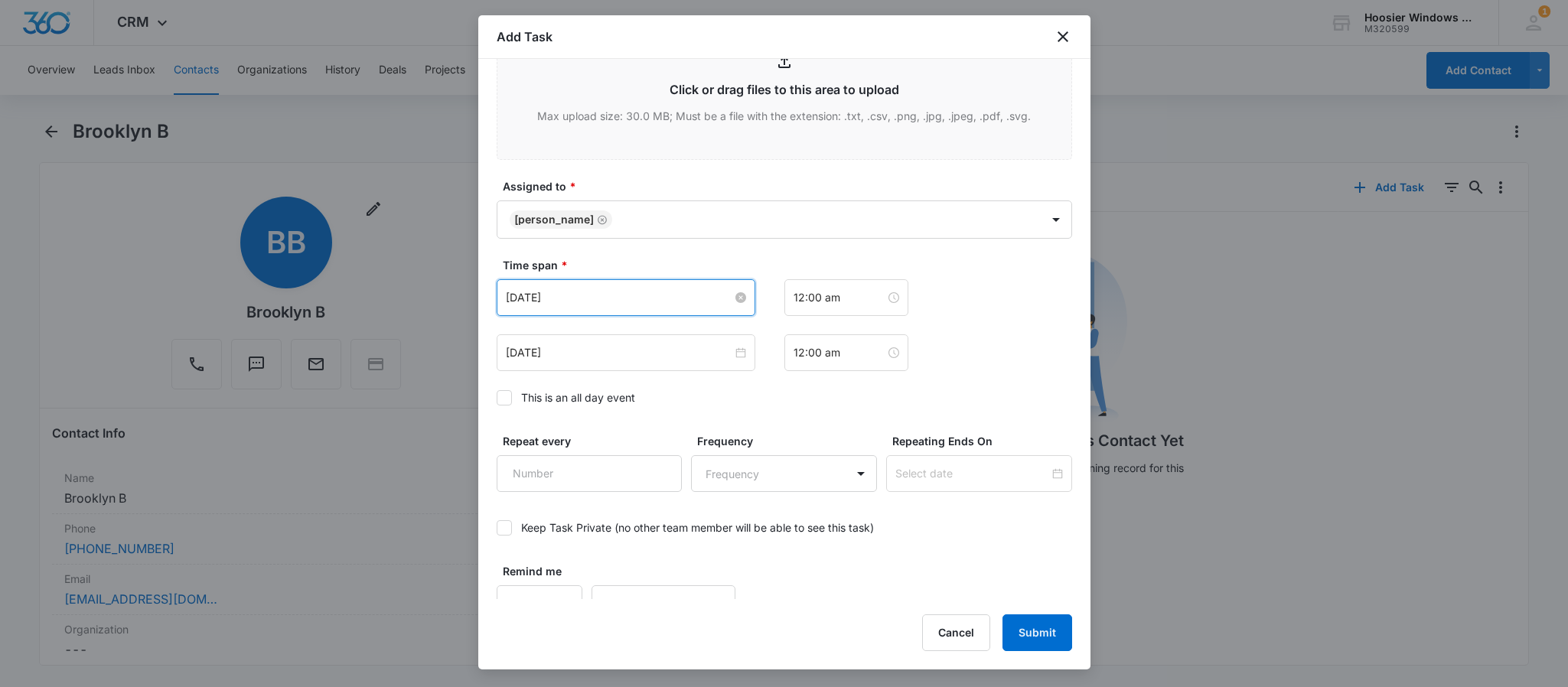
click at [671, 301] on input "Oct 13, 2025" at bounding box center [619, 297] width 227 height 17
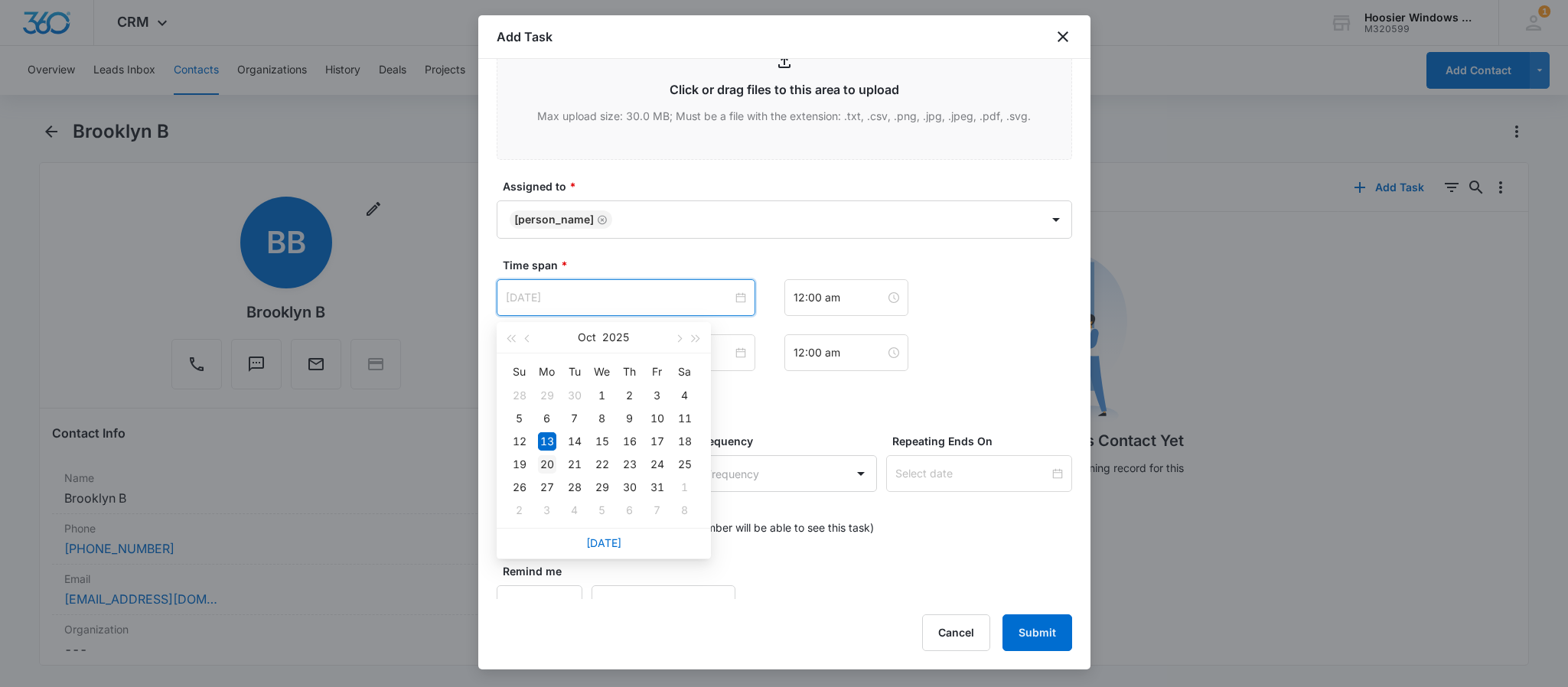
type input "Oct 20, 2025"
click at [547, 456] on div "20" at bounding box center [547, 465] width 18 height 18
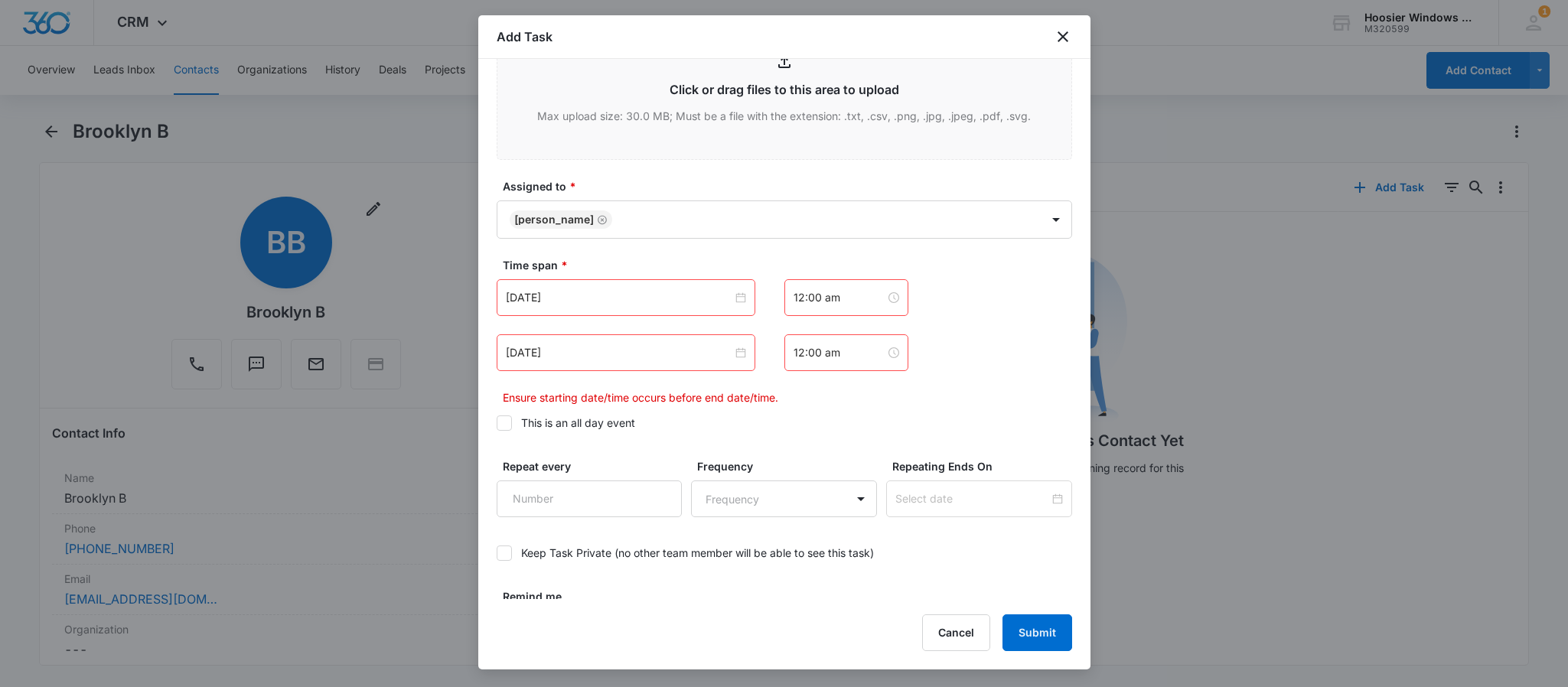
click at [642, 337] on div "Oct 13, 2025" at bounding box center [626, 352] width 258 height 37
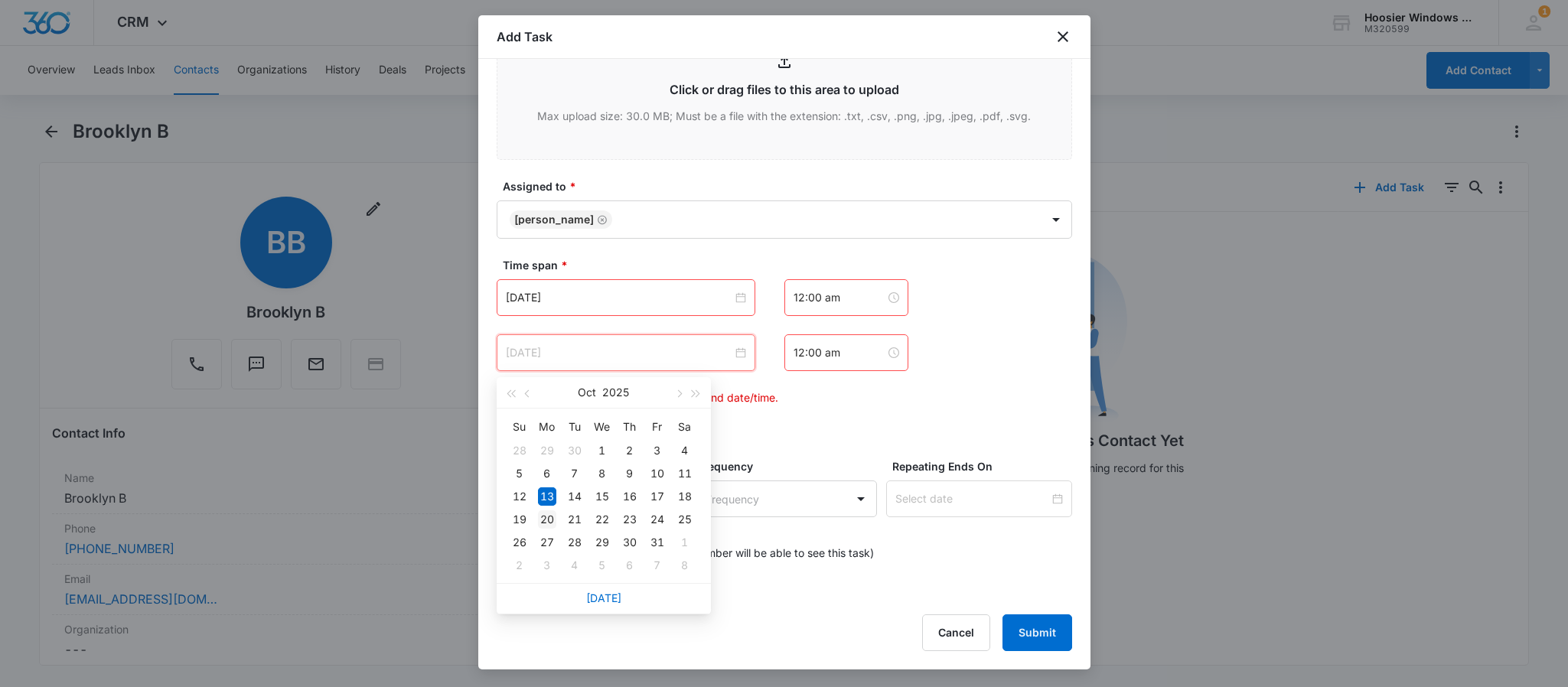
type input "Oct 20, 2025"
click at [549, 512] on div "20" at bounding box center [547, 520] width 18 height 18
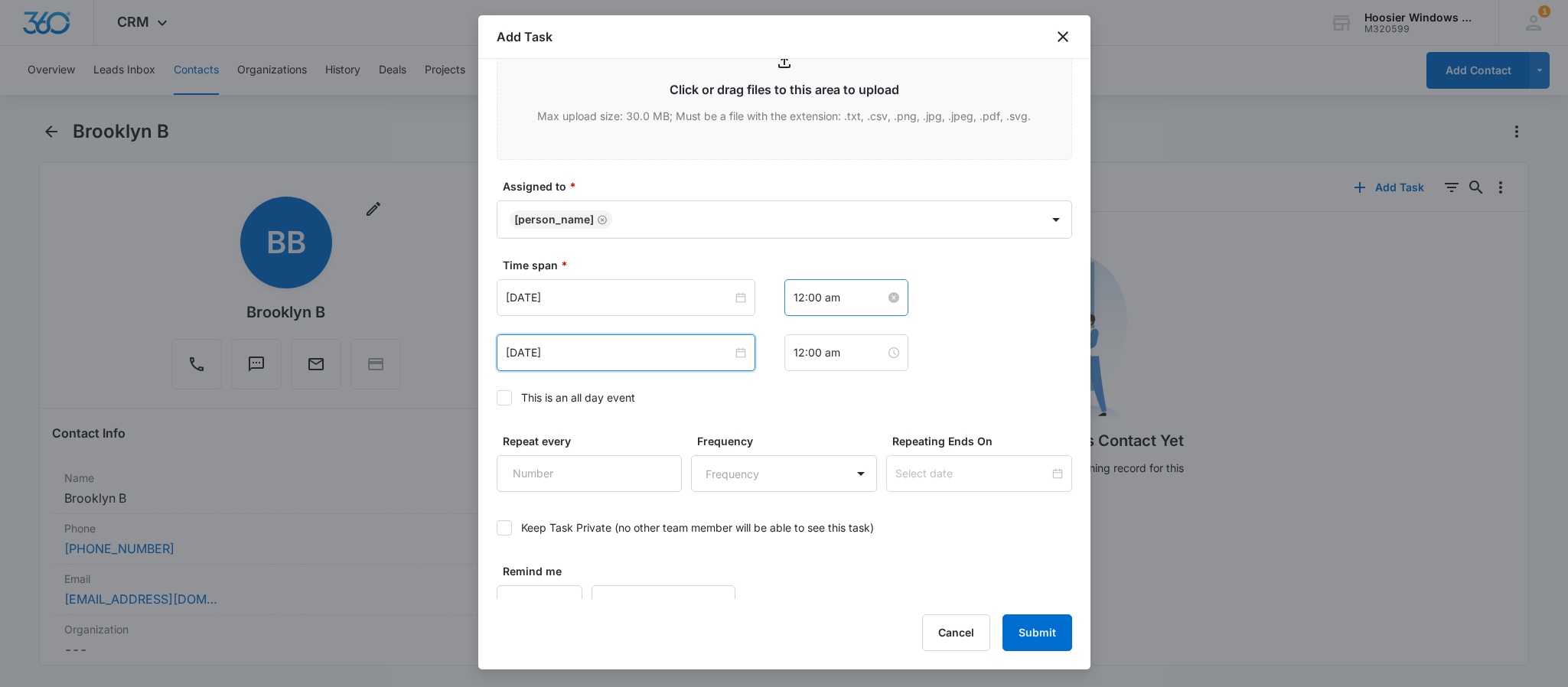
click at [854, 301] on input "12:00 am" at bounding box center [840, 297] width 92 height 17
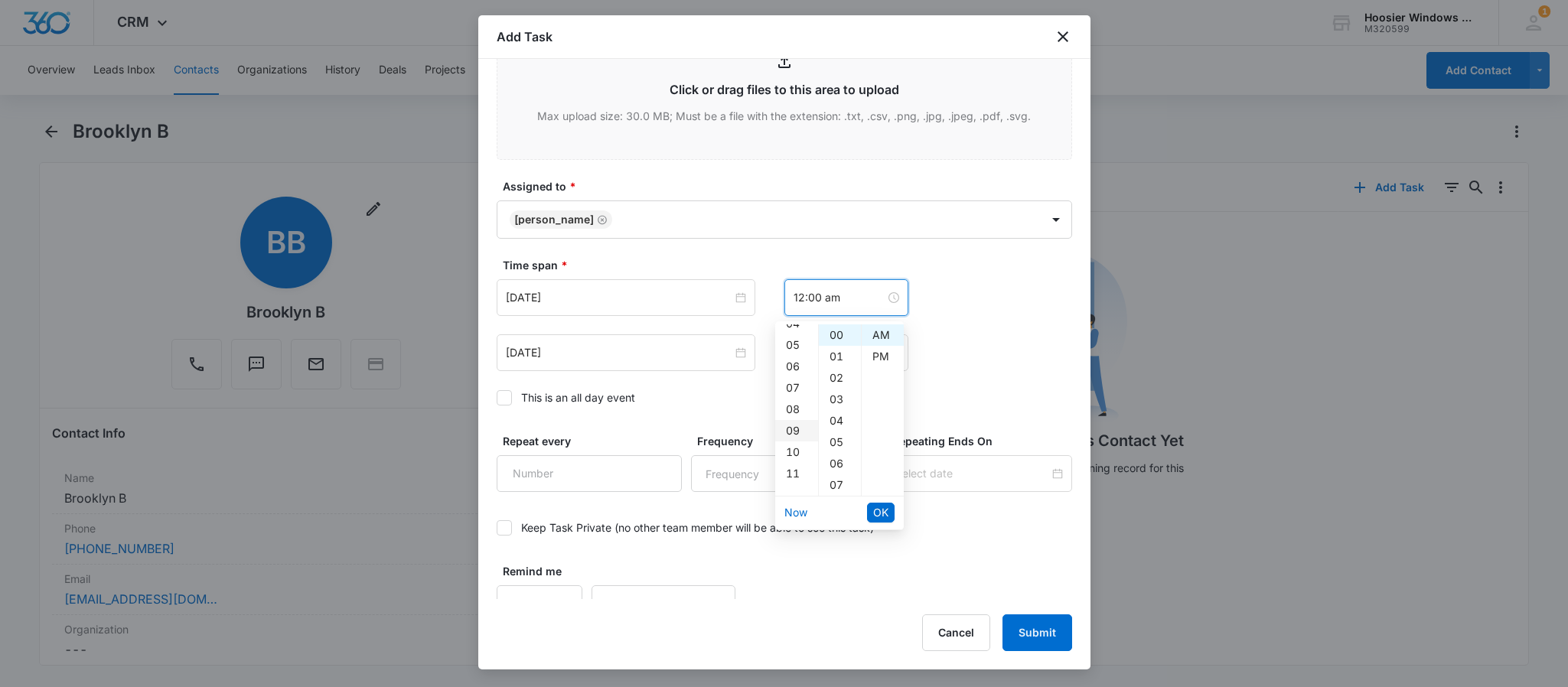
click at [791, 438] on div "09" at bounding box center [796, 431] width 42 height 22
type input "9:00 am"
click at [875, 512] on span "OK" at bounding box center [881, 512] width 15 height 17
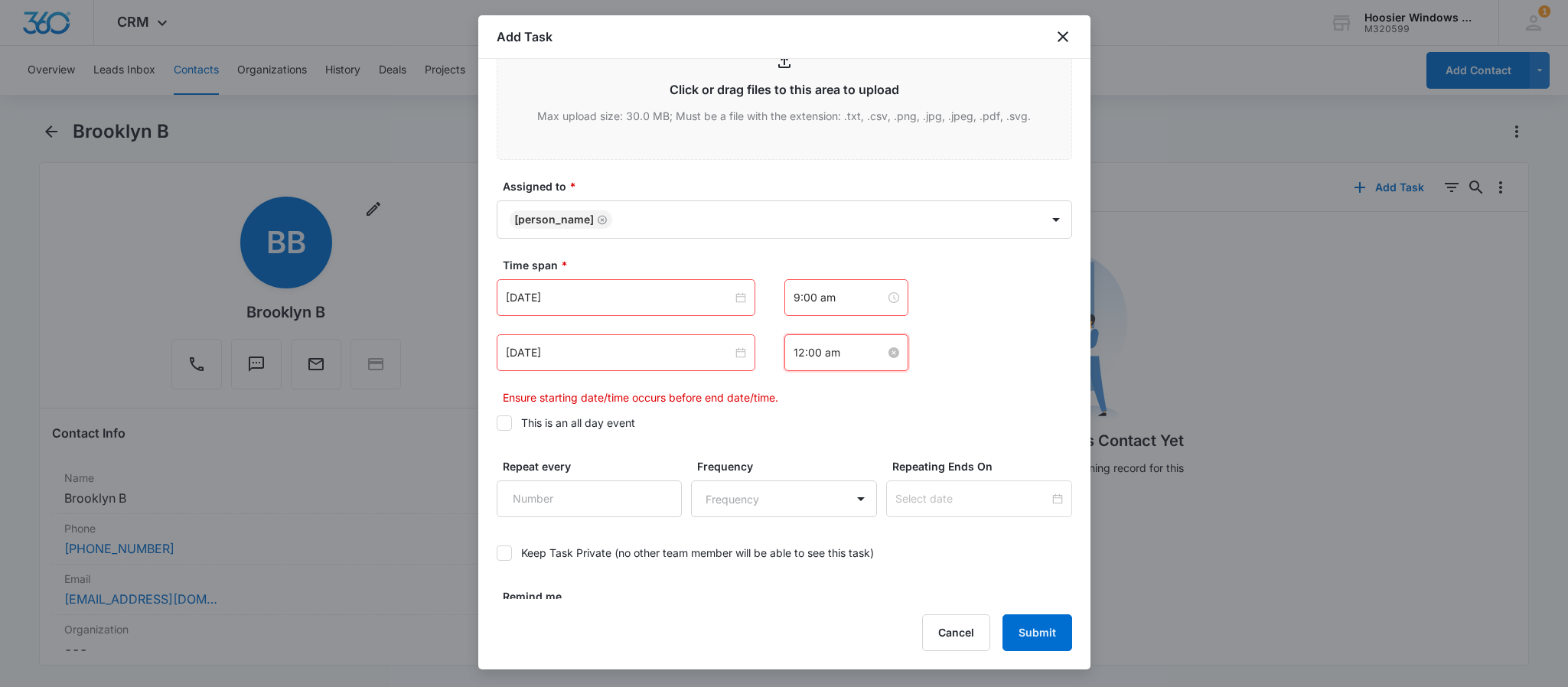
click at [838, 359] on input "12:00 am" at bounding box center [840, 352] width 92 height 17
click at [796, 495] on div "10" at bounding box center [796, 500] width 42 height 22
type input "10:00 am"
click at [887, 565] on span "OK" at bounding box center [881, 567] width 15 height 17
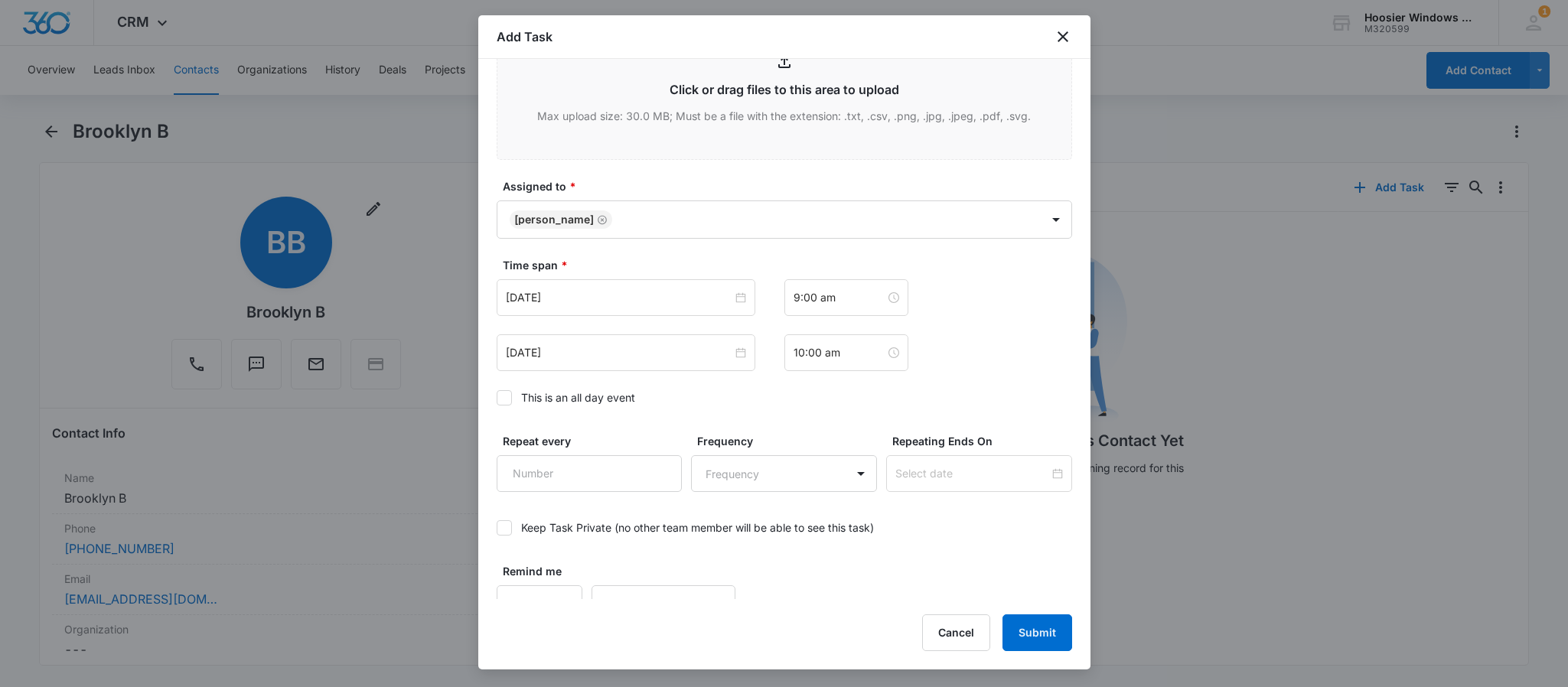
click at [986, 377] on div "Time span * Oct 20, 2025 Oct 2025 Su Mo Tu We Th Fr Sa 28 29 30 1 2 3 4 5 6 7 8…" at bounding box center [784, 336] width 576 height 157
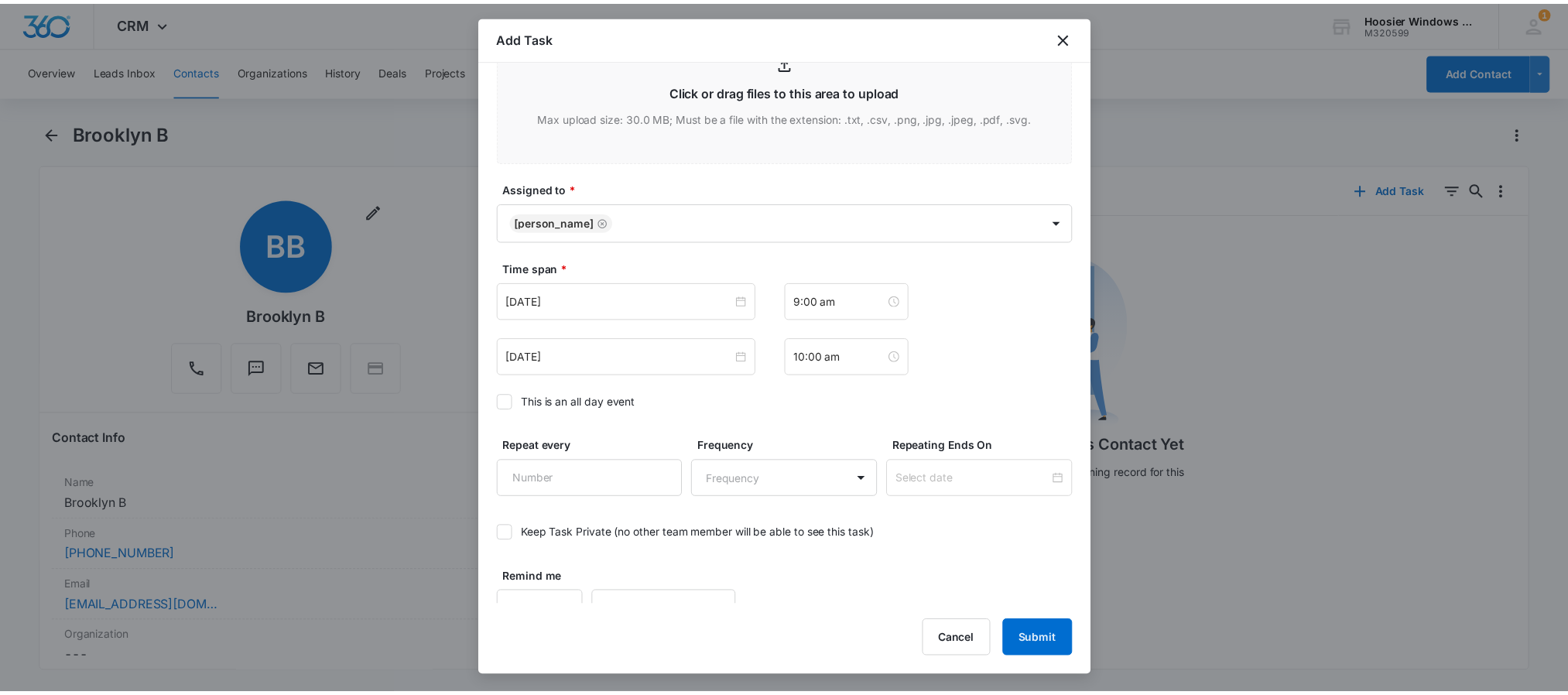
scroll to position [826, 0]
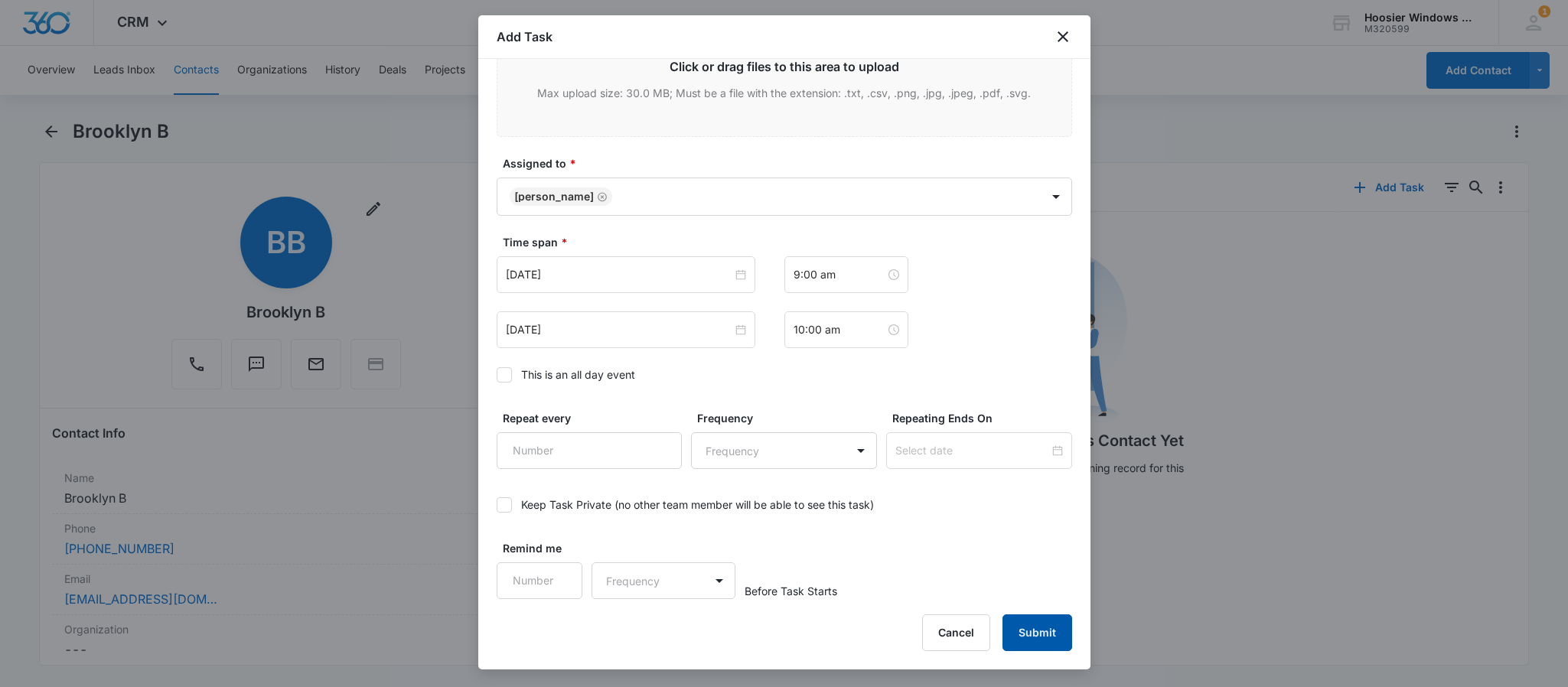
click at [1036, 631] on button "Submit" at bounding box center [1037, 633] width 70 height 37
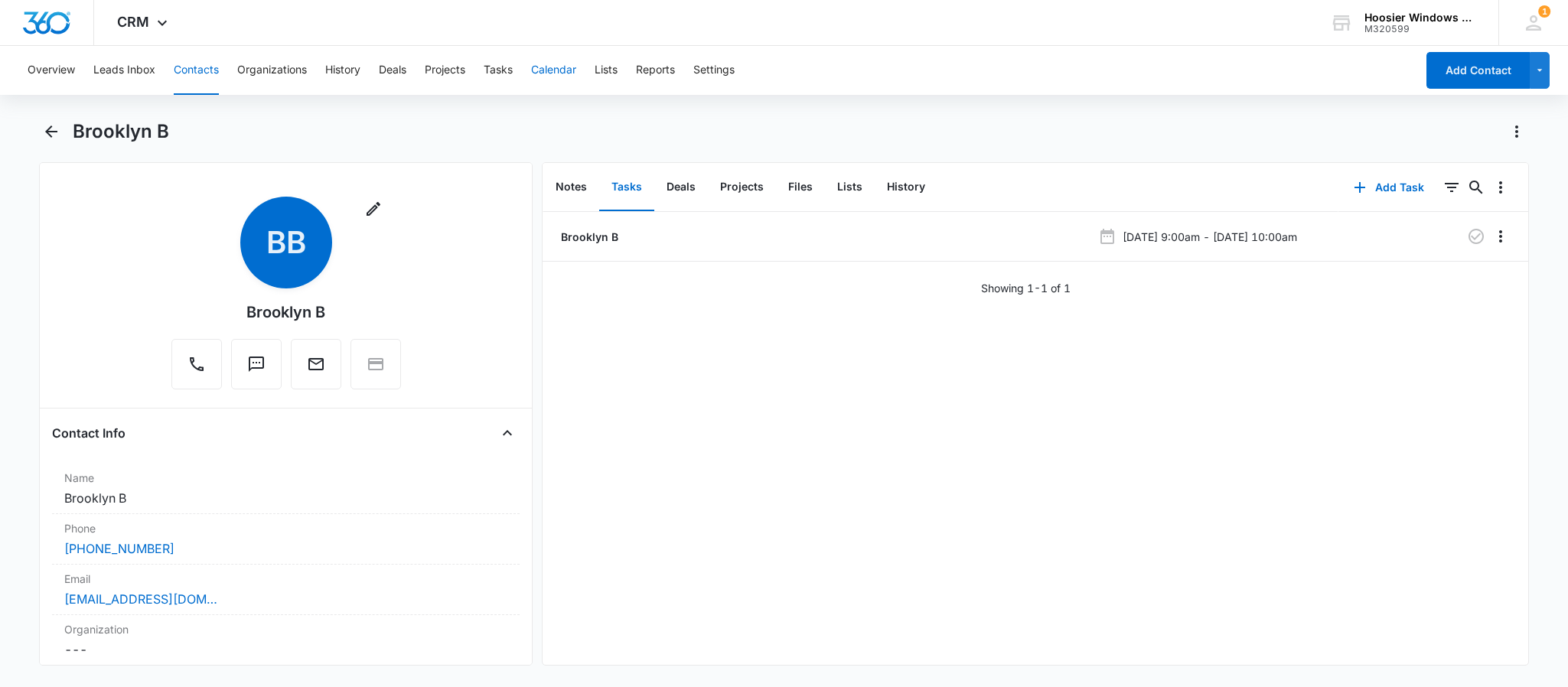
click at [558, 67] on button "Calendar" at bounding box center [553, 70] width 45 height 49
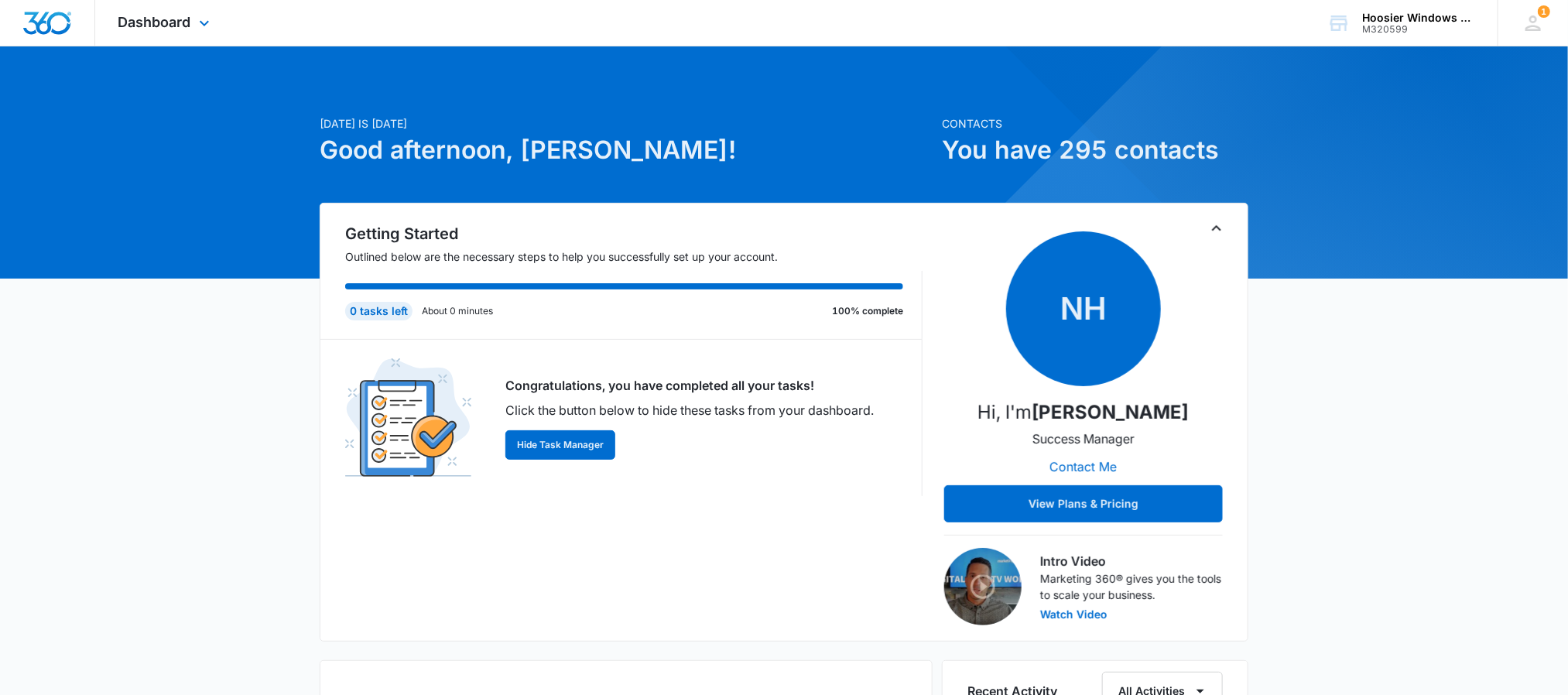
click at [156, 12] on div "Dashboard Apps Reputation Websites Forms CRM Email Social POS Content Ads Intel…" at bounding box center [166, 23] width 142 height 45
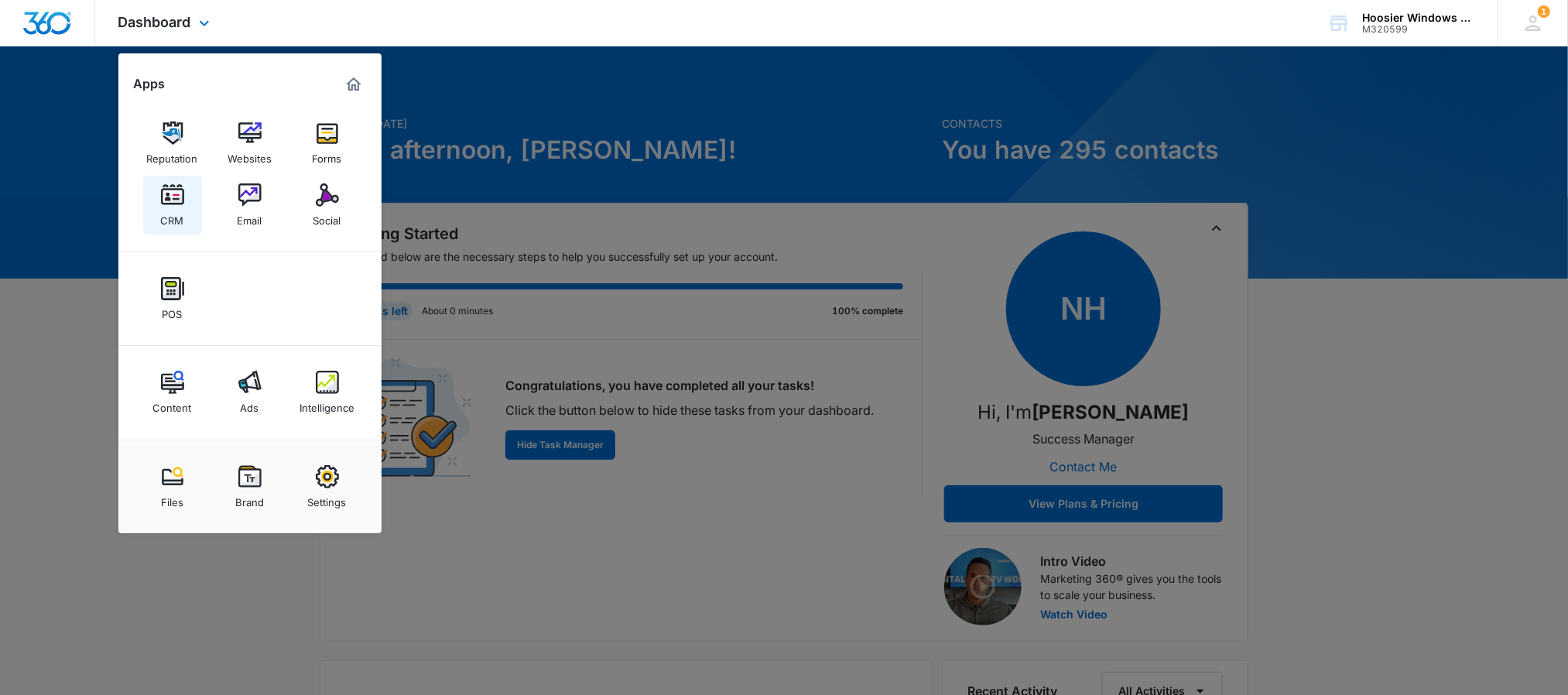
click at [158, 195] on link "CRM" at bounding box center [173, 206] width 59 height 59
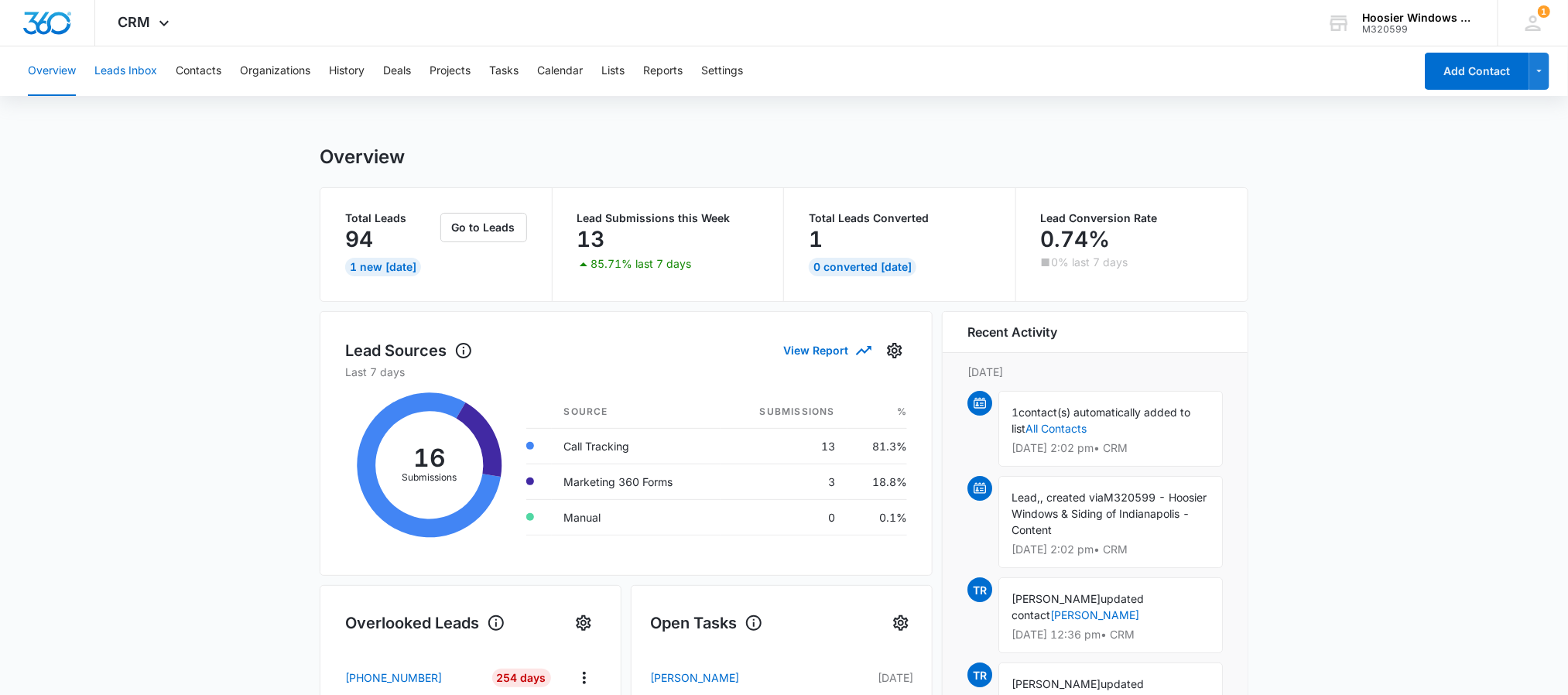
click at [149, 72] on button "Leads Inbox" at bounding box center [126, 71] width 62 height 50
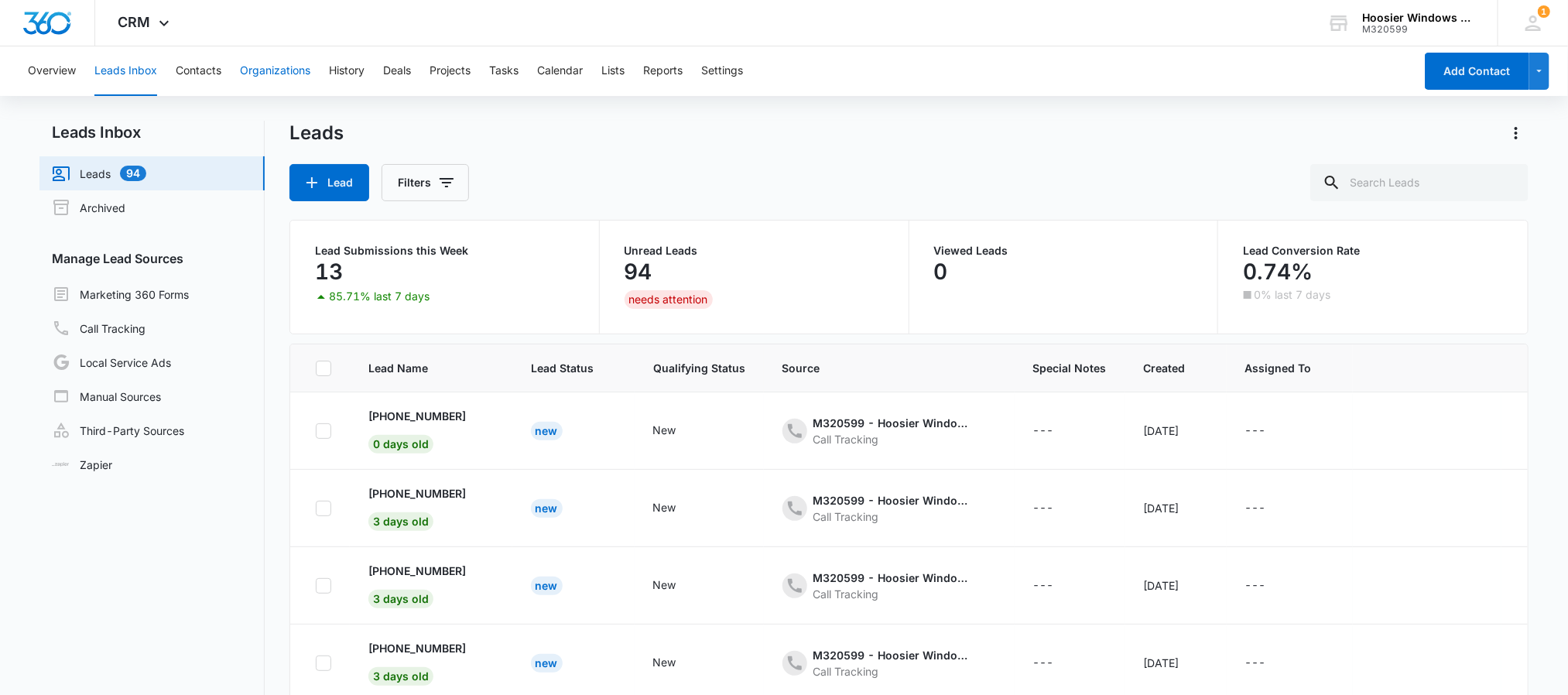
click at [279, 65] on button "Organizations" at bounding box center [276, 71] width 71 height 50
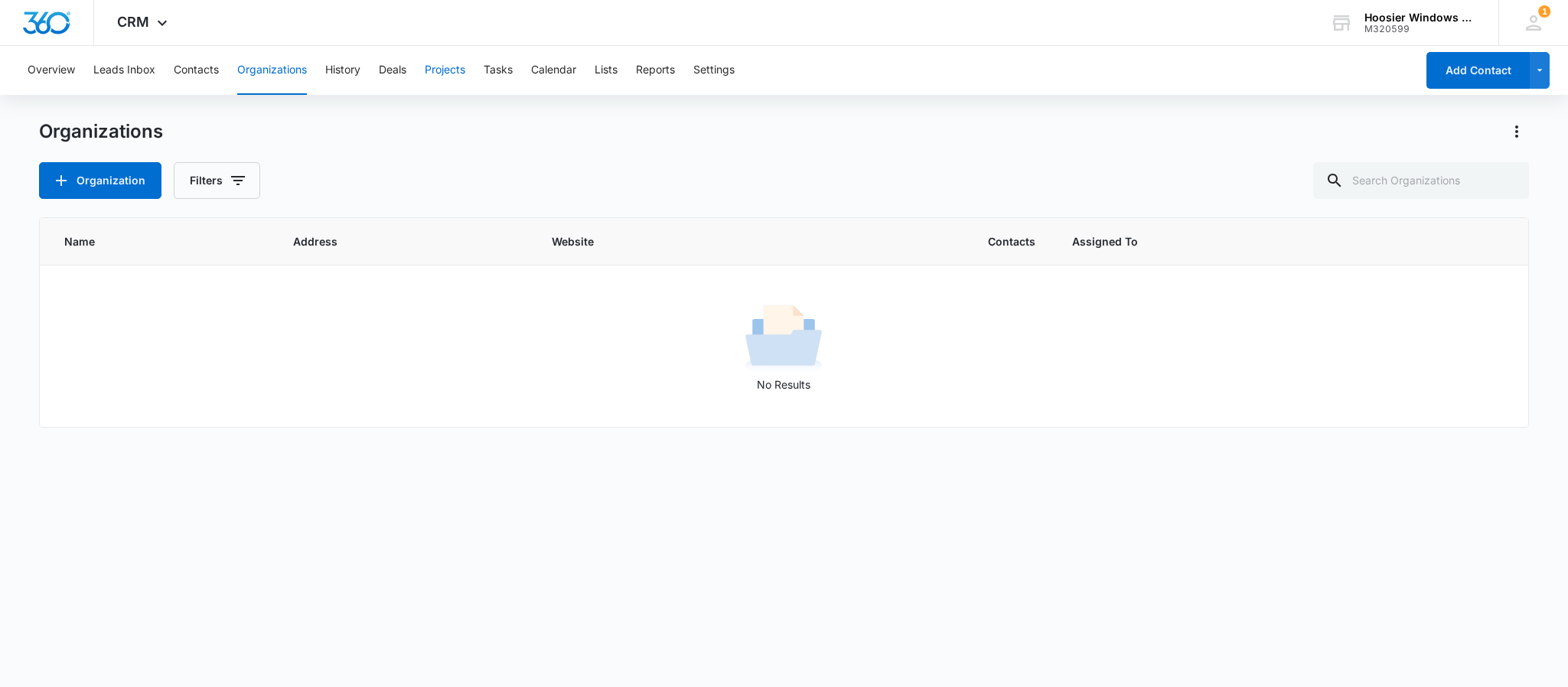
click at [447, 70] on button "Projects" at bounding box center [445, 70] width 41 height 49
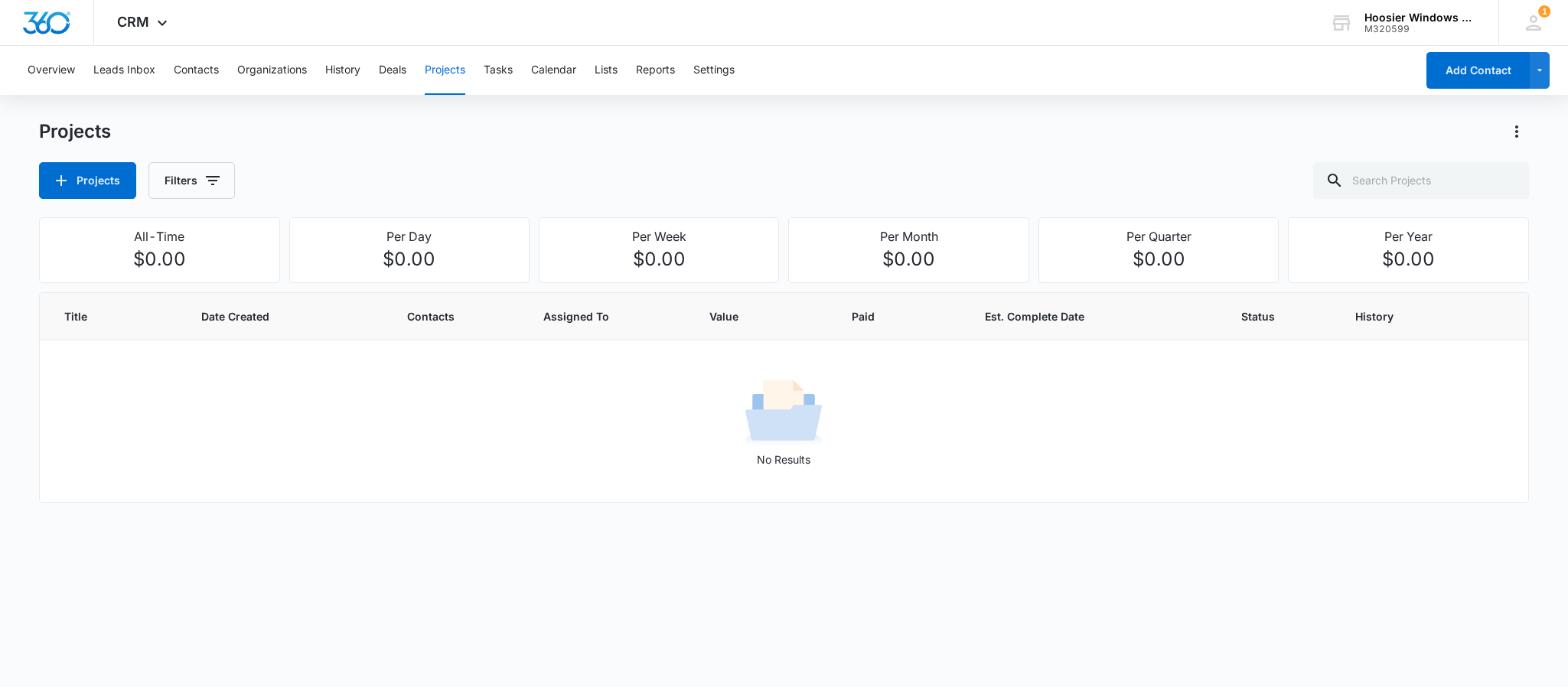
click at [324, 74] on div "Overview Leads Inbox Contacts Organizations History Deals Projects Tasks Calend…" at bounding box center [717, 70] width 1397 height 49
click at [551, 80] on button "Calendar" at bounding box center [553, 70] width 45 height 49
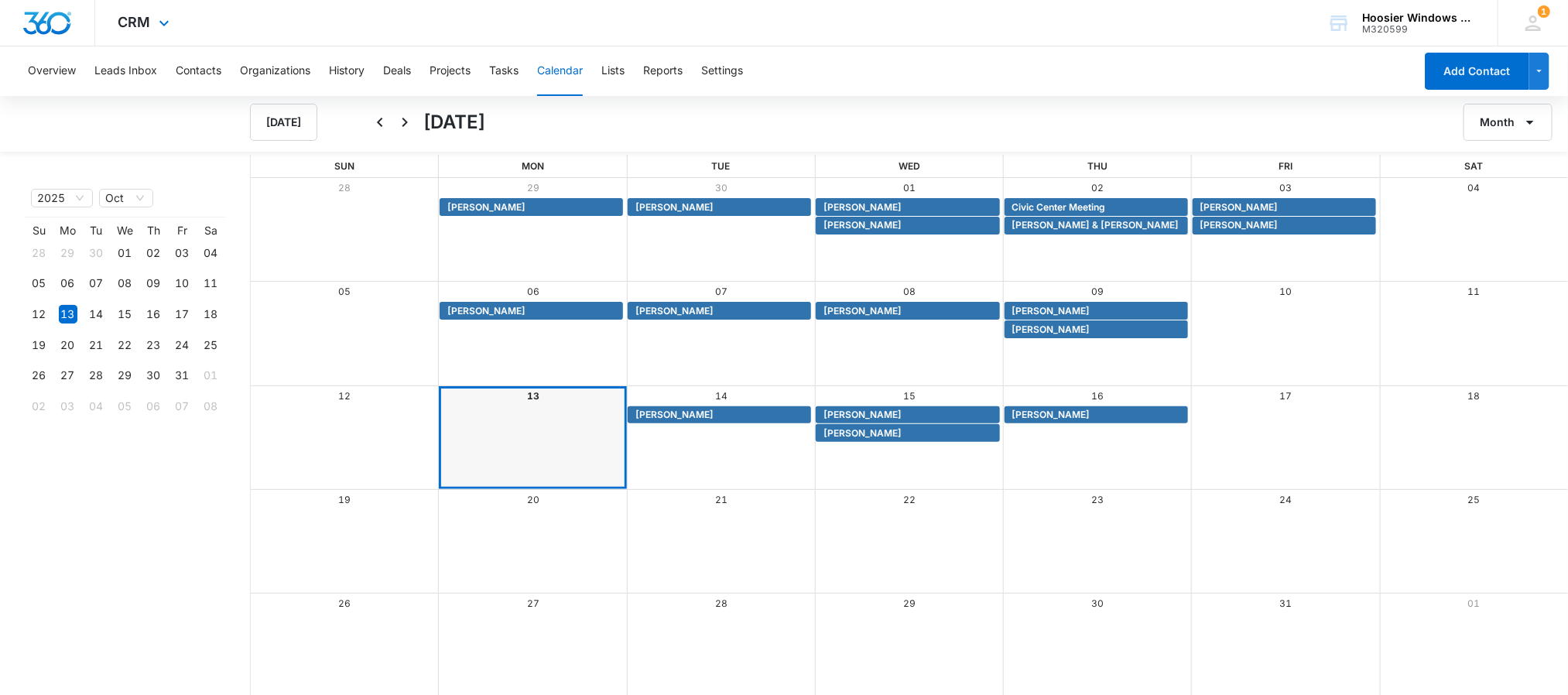
click at [181, 21] on div "CRM Apps Reputation Websites Forms CRM Email Social POS Content Ads Intelligenc…" at bounding box center [146, 23] width 101 height 45
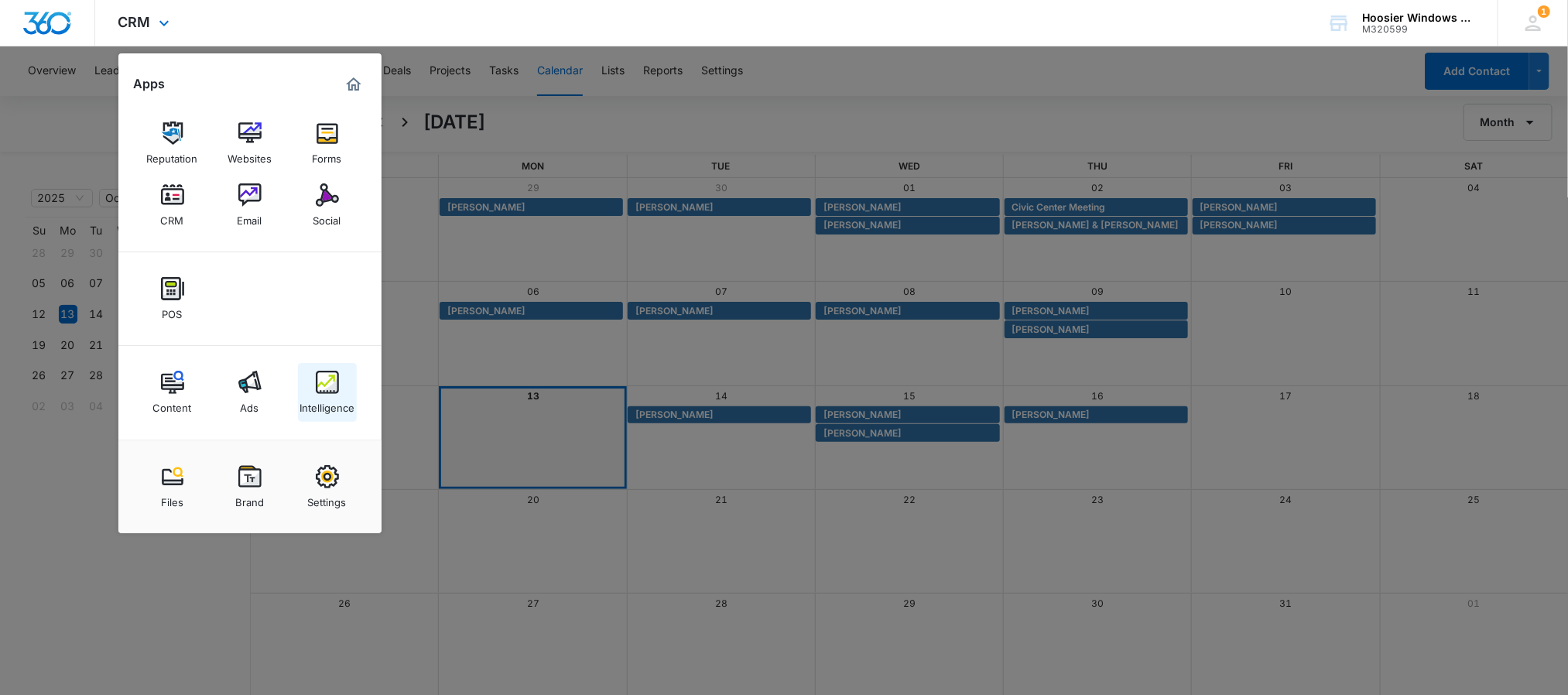
click at [332, 379] on img at bounding box center [328, 382] width 24 height 24
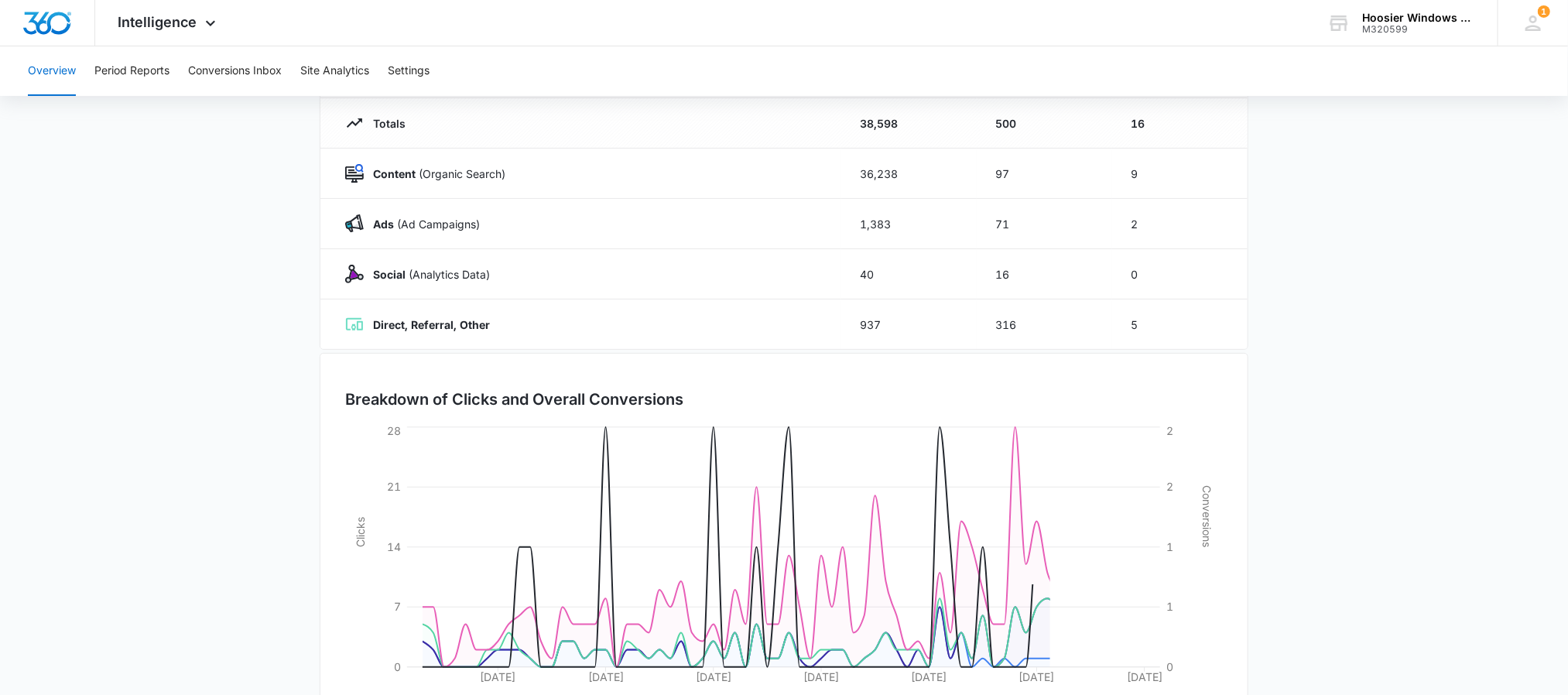
scroll to position [185, 0]
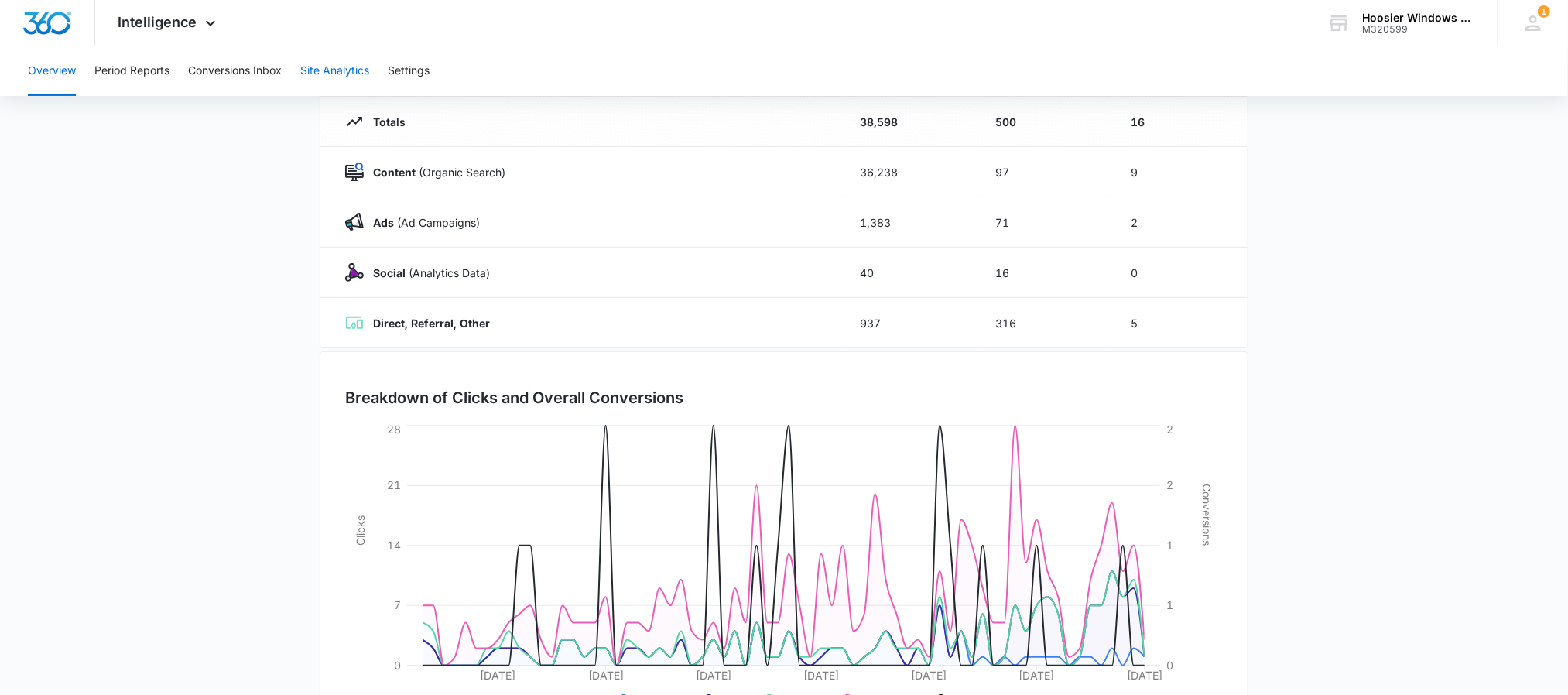
click at [347, 78] on button "Site Analytics" at bounding box center [334, 71] width 69 height 50
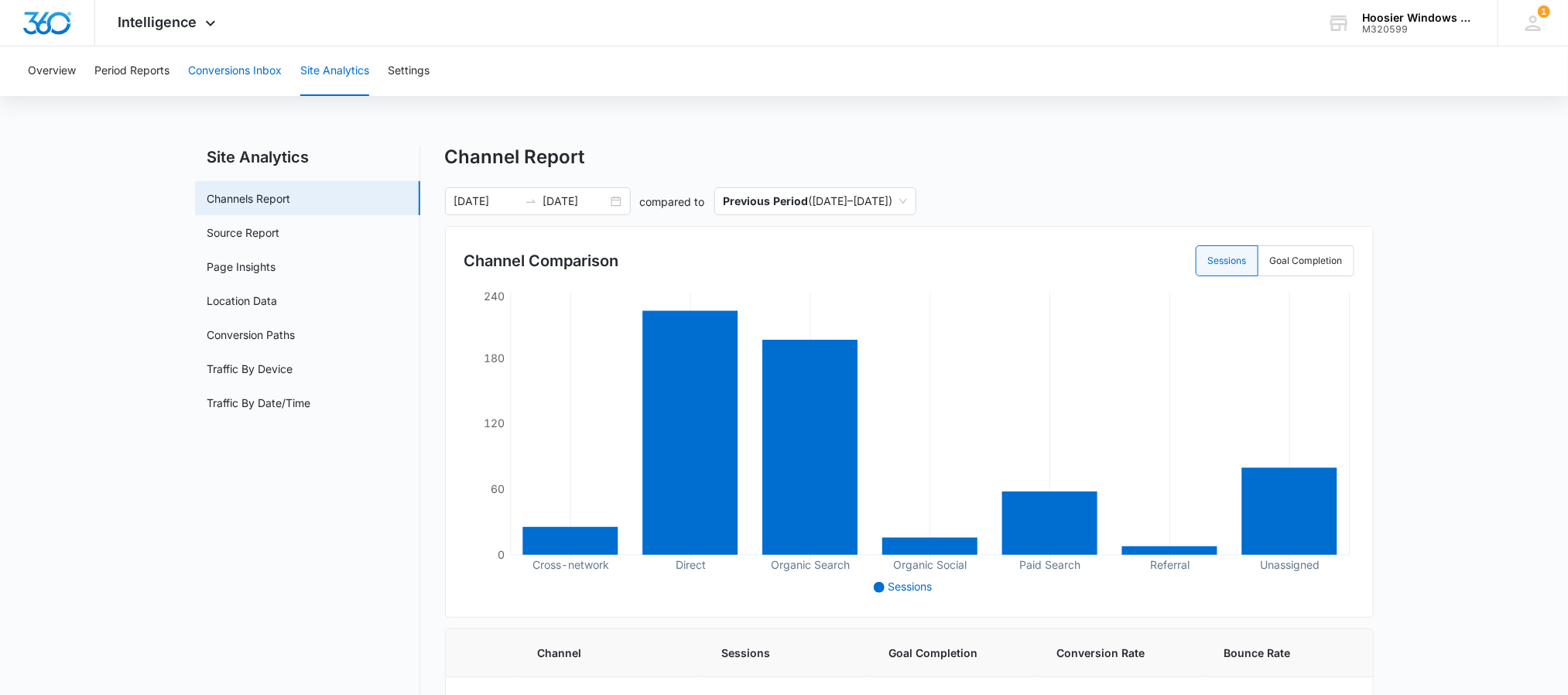
click at [233, 65] on button "Conversions Inbox" at bounding box center [234, 71] width 94 height 50
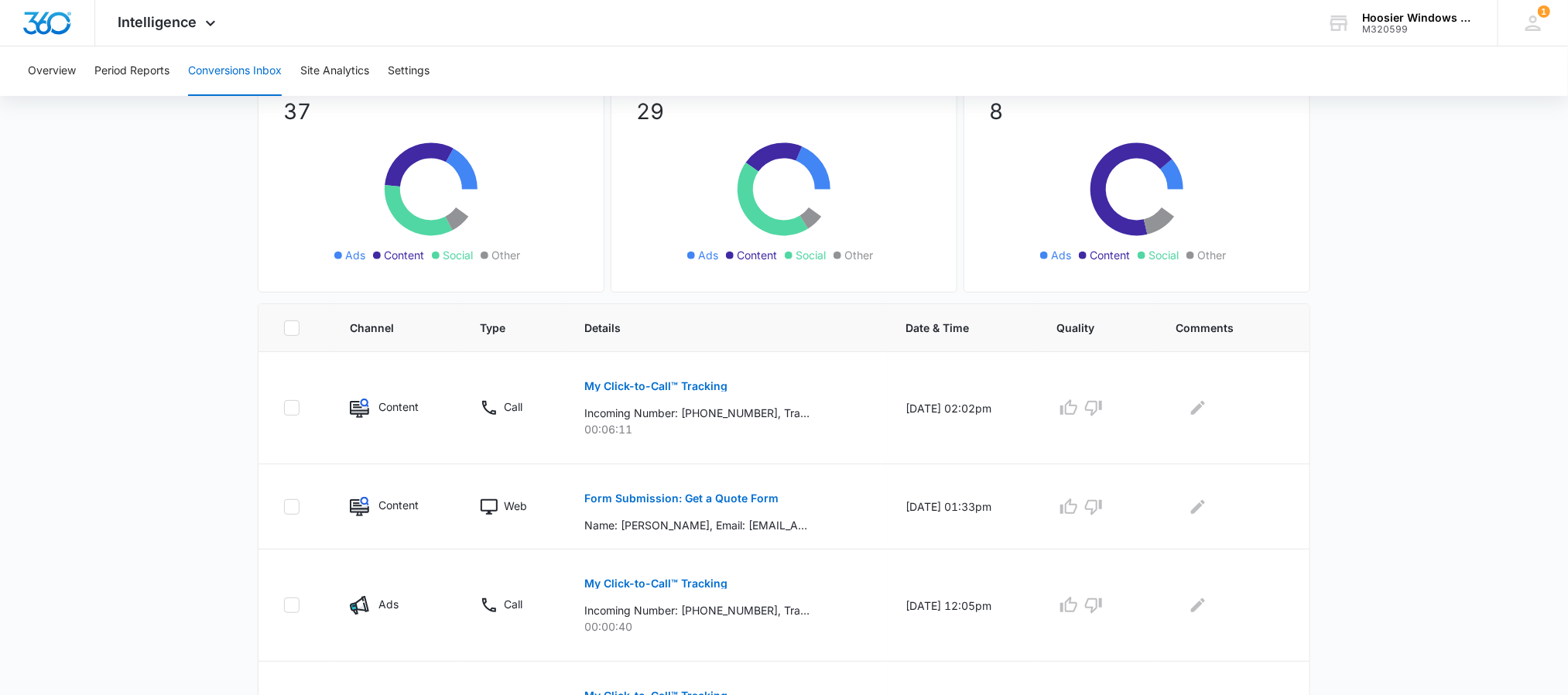
scroll to position [149, 0]
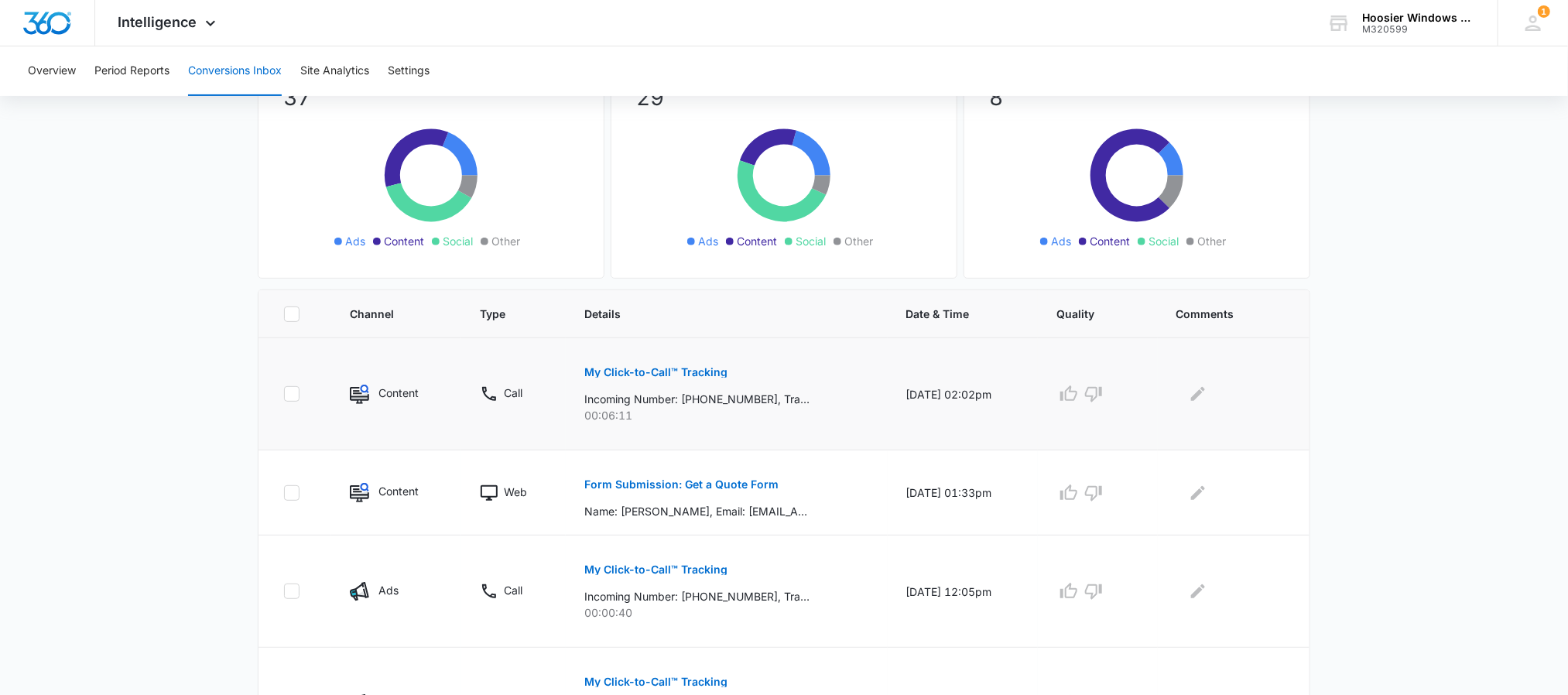
click at [657, 369] on p "My Click-to-Call™ Tracking" at bounding box center [656, 372] width 143 height 11
